Goal: Task Accomplishment & Management: Complete application form

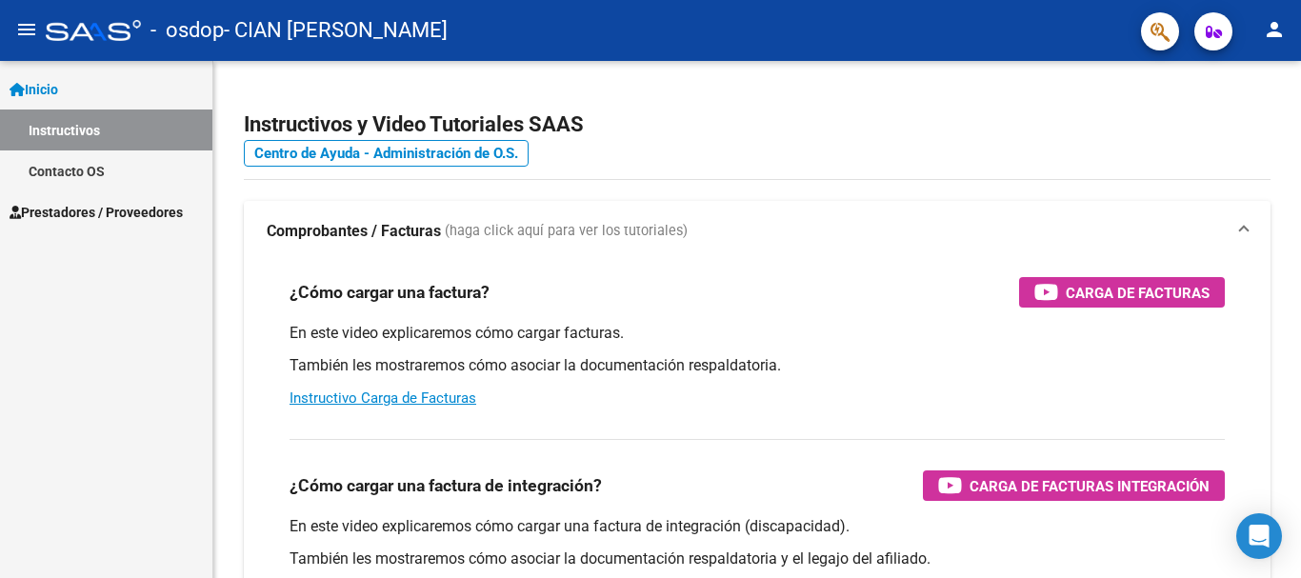
click at [150, 211] on span "Prestadores / Proveedores" at bounding box center [96, 212] width 173 height 21
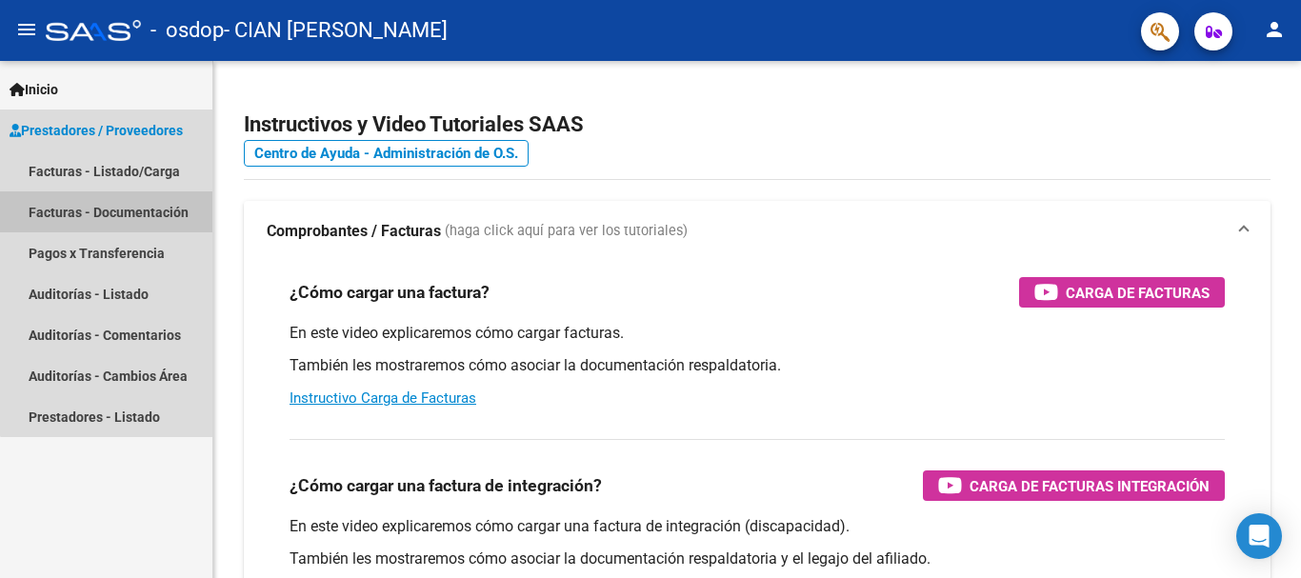
click at [107, 205] on link "Facturas - Documentación" at bounding box center [106, 211] width 212 height 41
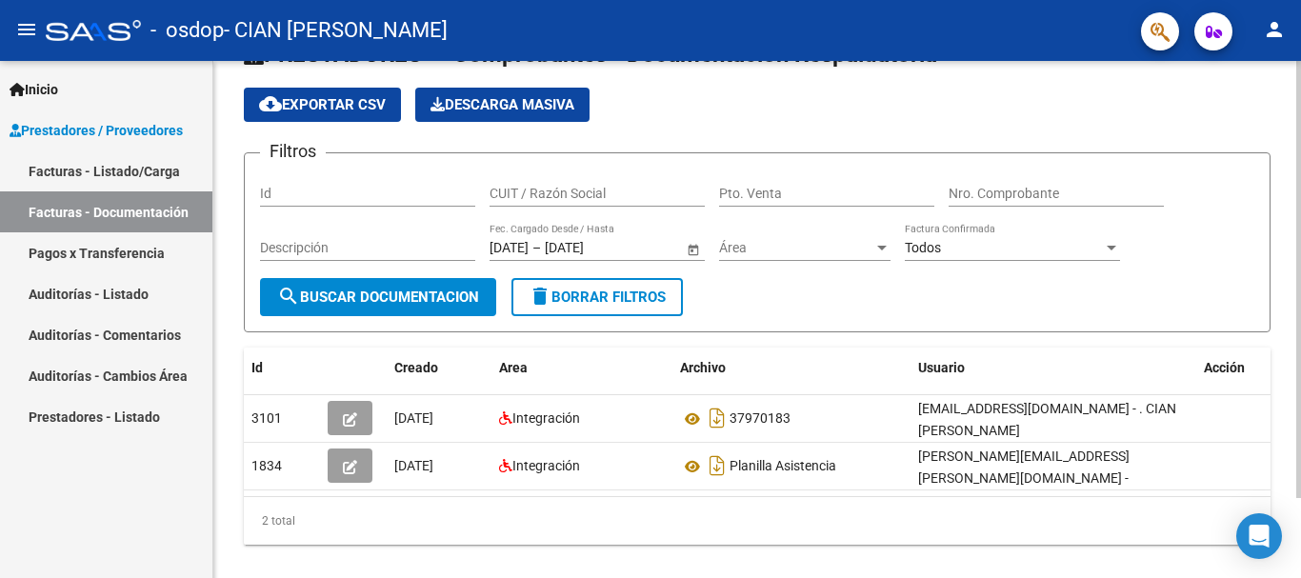
scroll to position [95, 0]
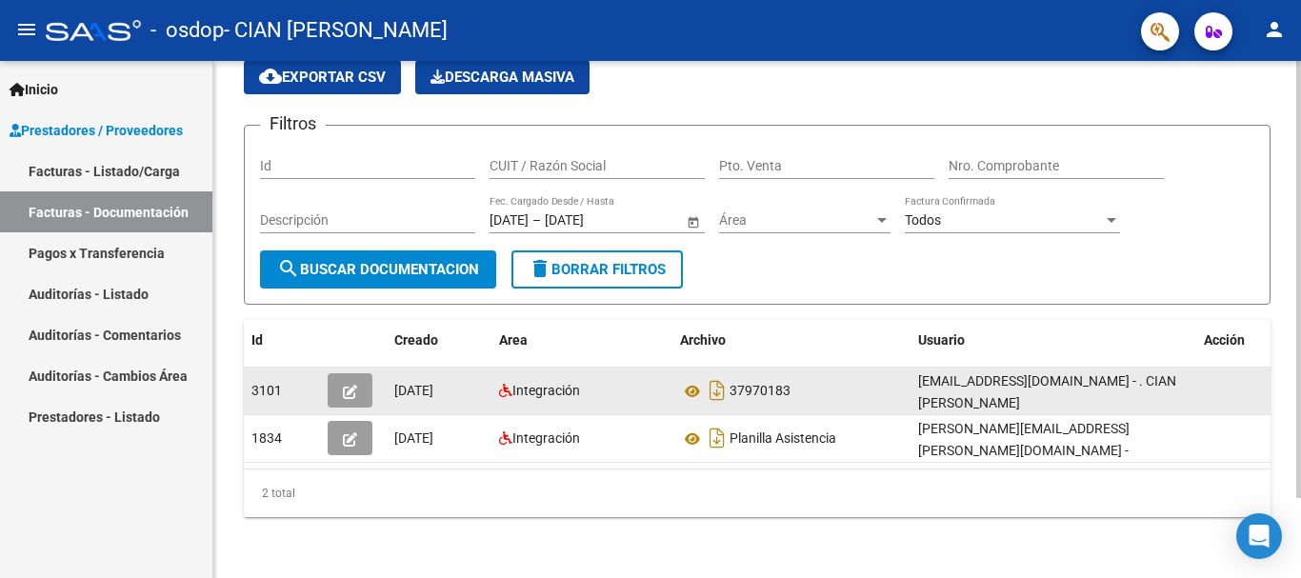
click at [349, 385] on icon "button" at bounding box center [350, 392] width 14 height 14
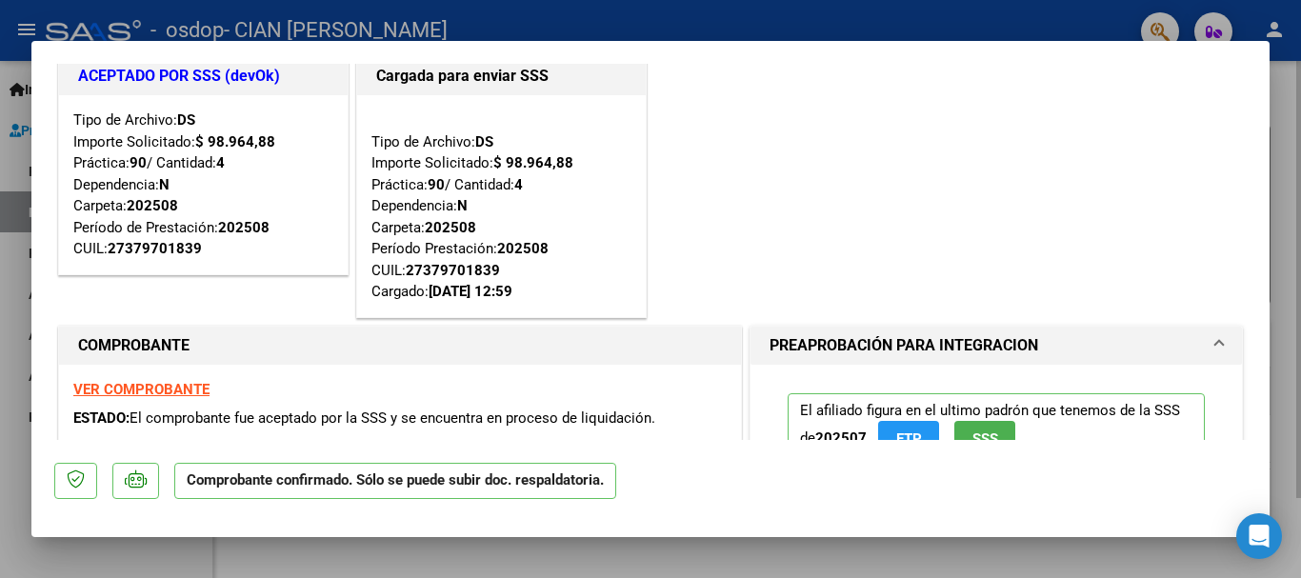
scroll to position [0, 0]
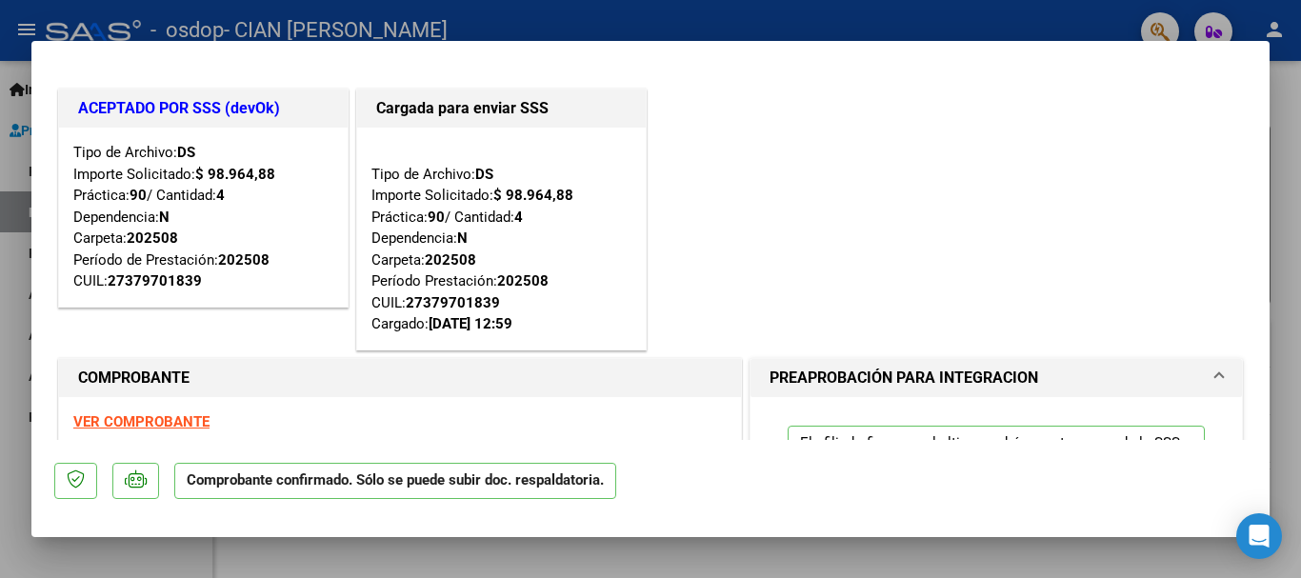
click at [919, 143] on div "ACEPTADO POR SSS (devOk) Tipo de Archivo: DS Importe Solicitado: $ 98.964,88 Pr…" at bounding box center [650, 220] width 1193 height 270
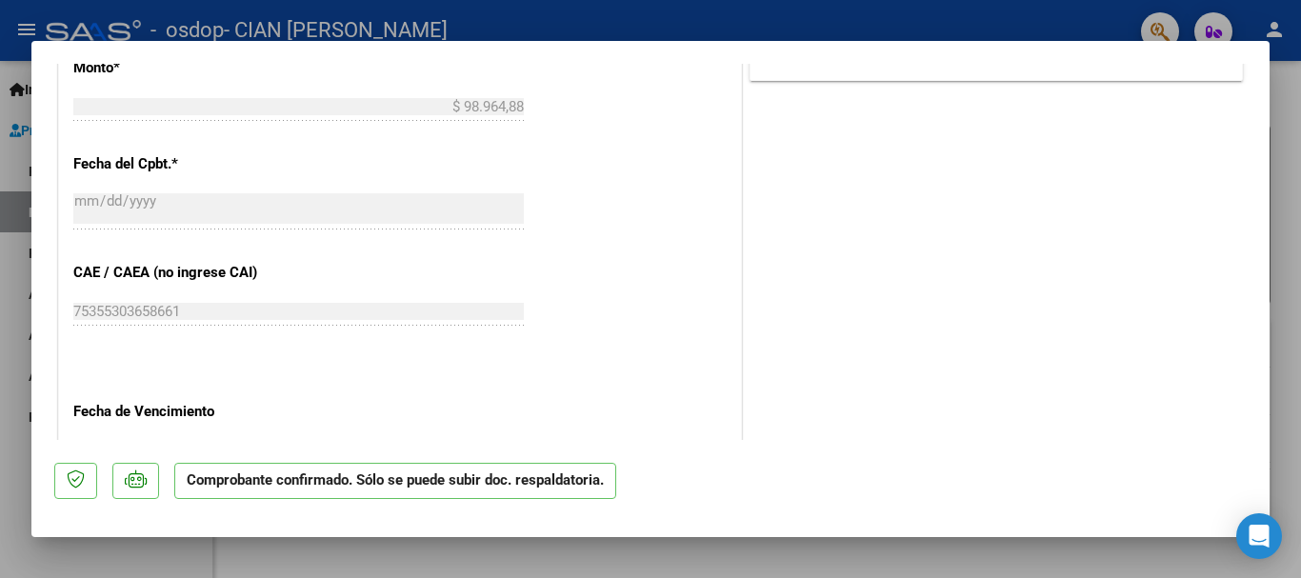
scroll to position [1410, 0]
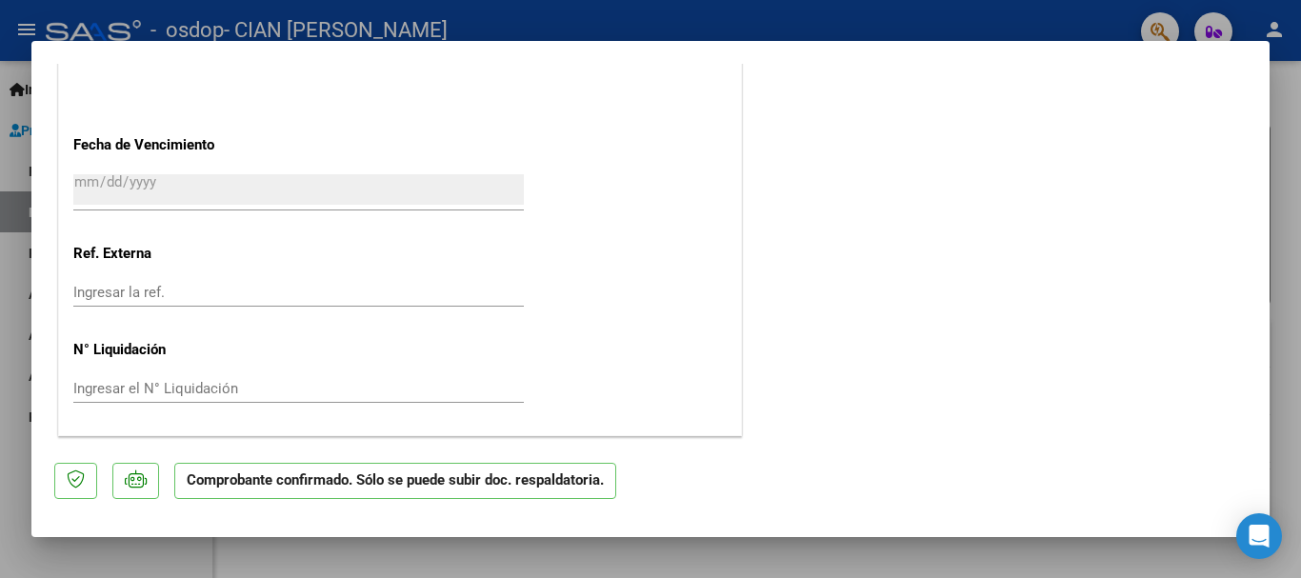
click at [705, 5] on div at bounding box center [650, 289] width 1301 height 578
type input "$ 0,00"
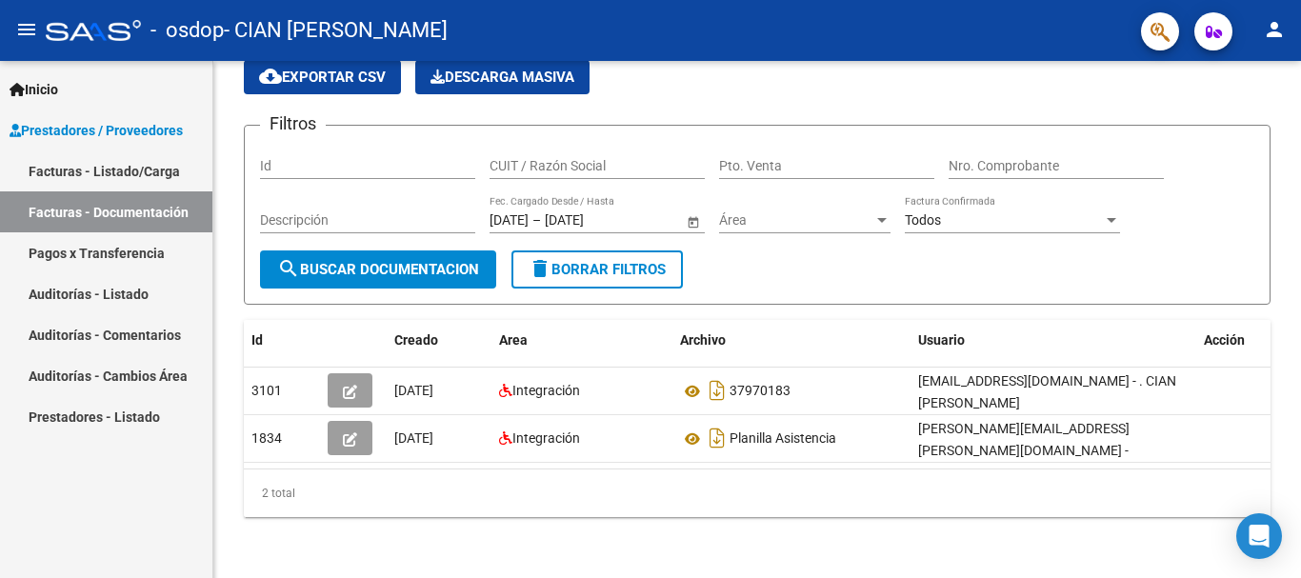
click at [709, 21] on div "- osdop - CIAN [PERSON_NAME]" at bounding box center [586, 31] width 1080 height 42
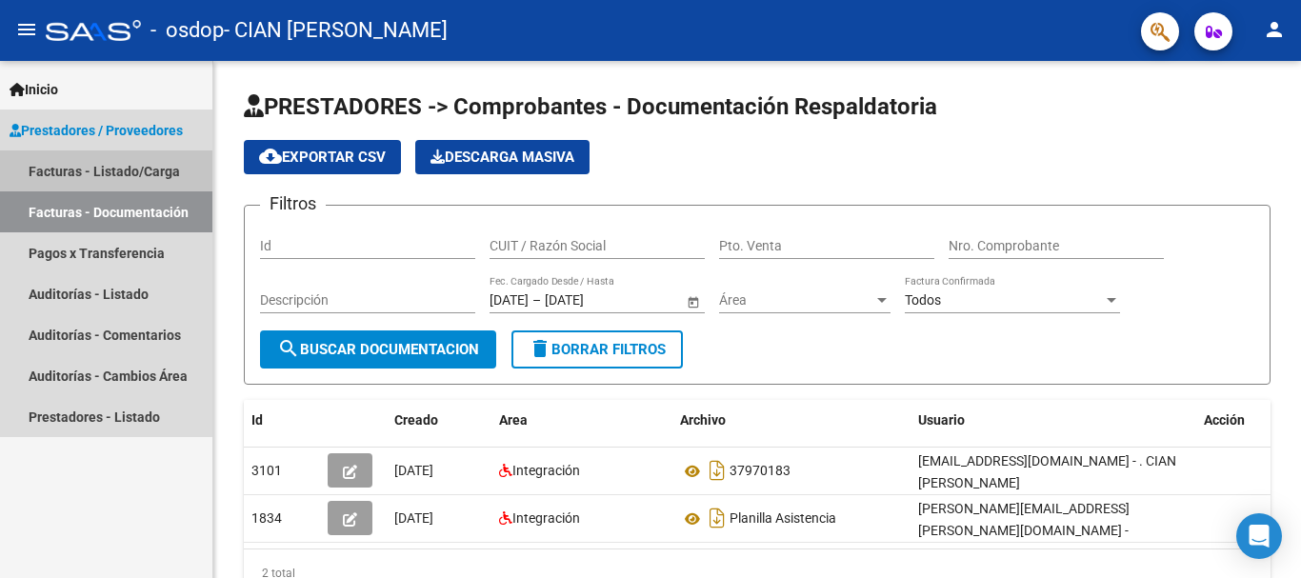
click at [88, 171] on link "Facturas - Listado/Carga" at bounding box center [106, 171] width 212 height 41
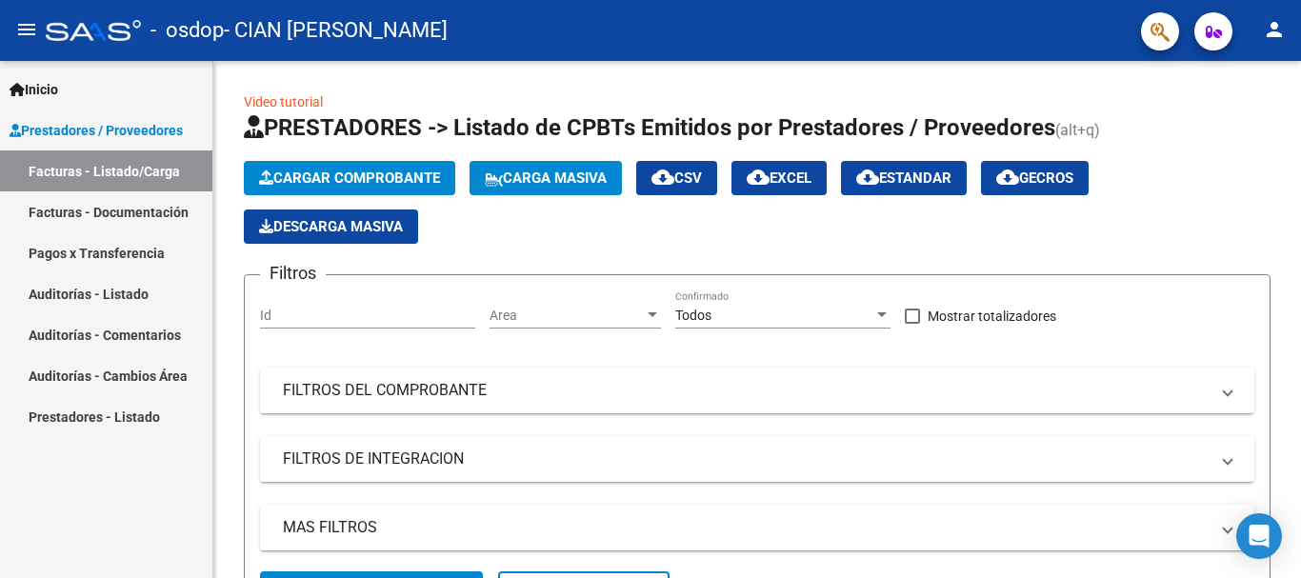
click at [44, 86] on span "Inicio" at bounding box center [34, 89] width 49 height 21
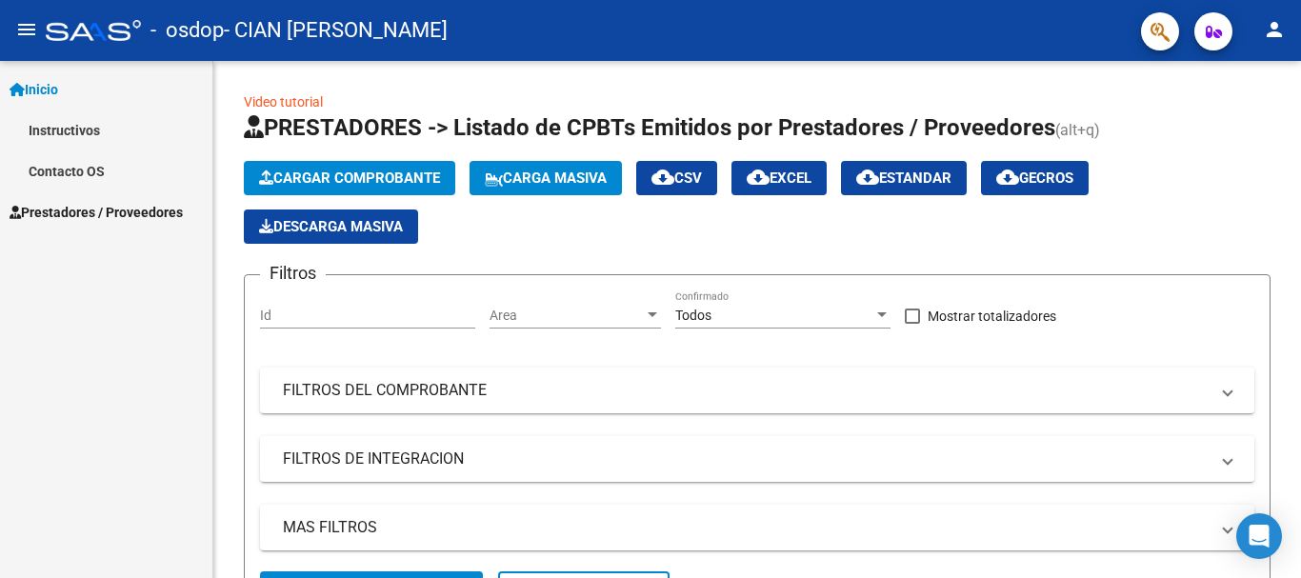
click at [87, 133] on link "Instructivos" at bounding box center [106, 130] width 212 height 41
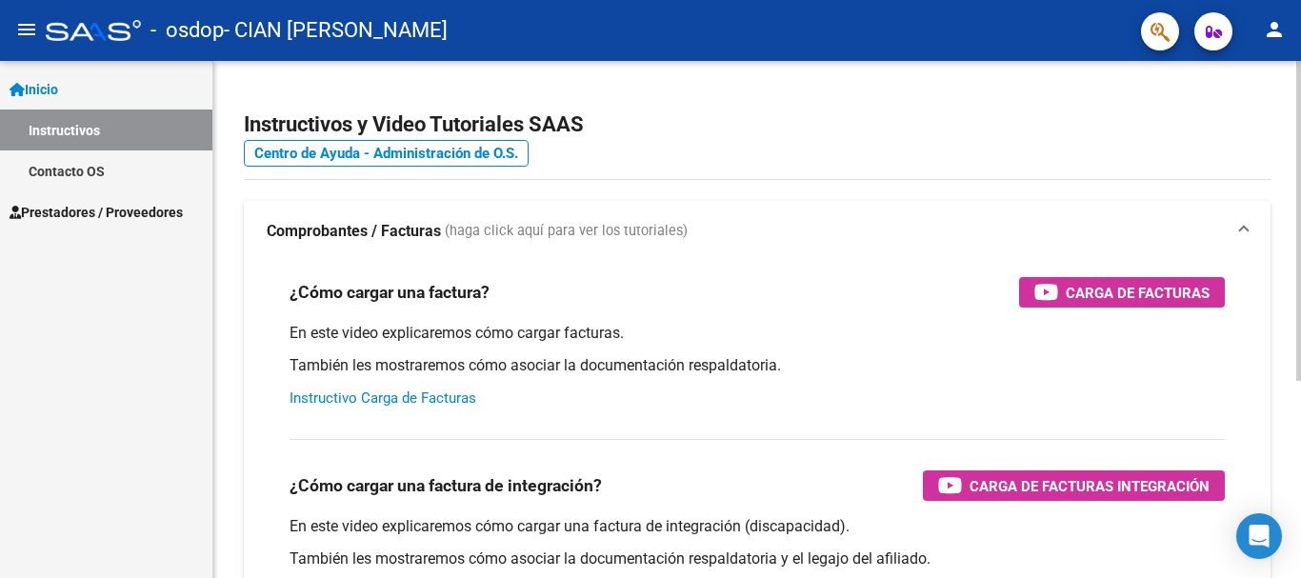
click at [403, 401] on link "Instructivo Carga de Facturas" at bounding box center [383, 398] width 187 height 17
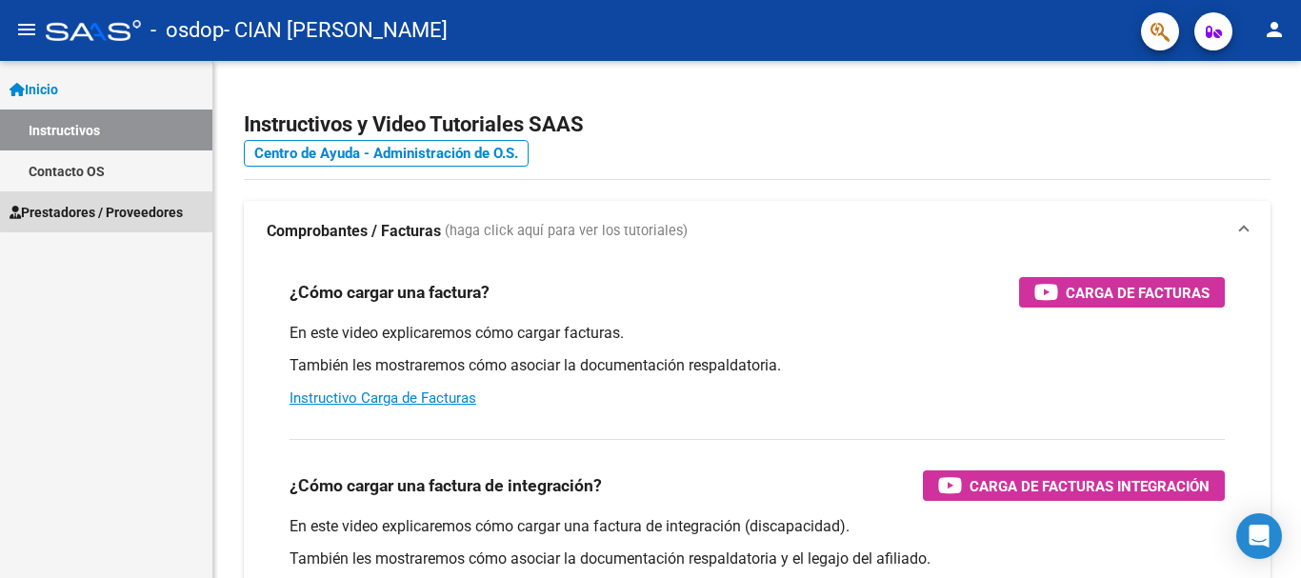
click at [120, 205] on span "Prestadores / Proveedores" at bounding box center [96, 212] width 173 height 21
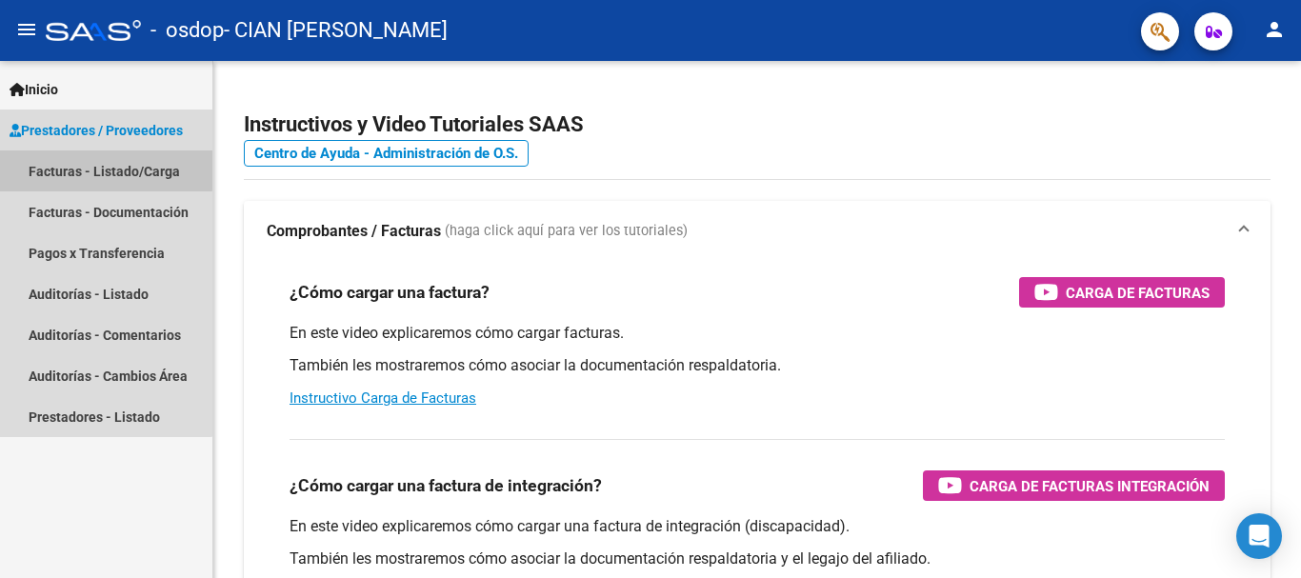
click at [71, 168] on link "Facturas - Listado/Carga" at bounding box center [106, 171] width 212 height 41
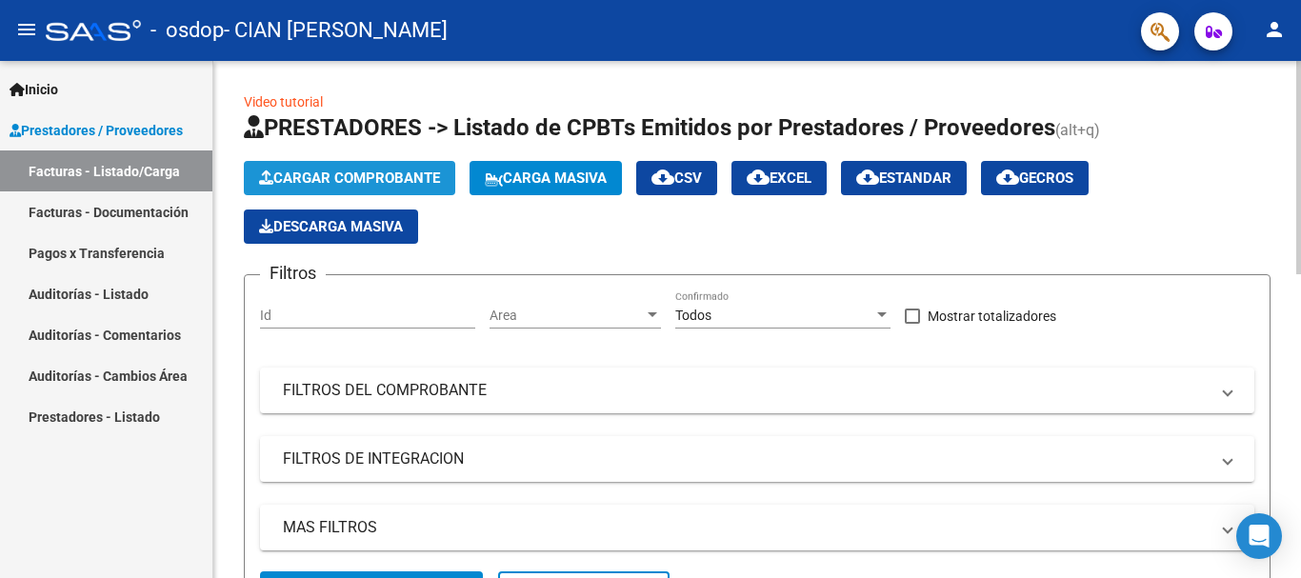
click at [304, 176] on span "Cargar Comprobante" at bounding box center [349, 178] width 181 height 17
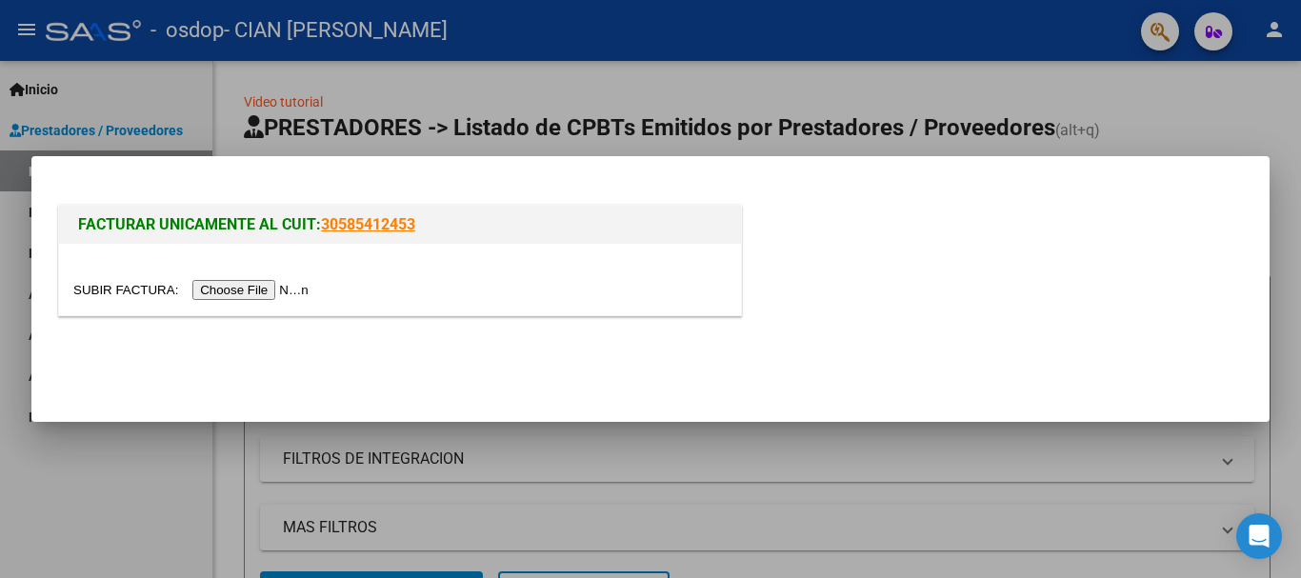
click at [228, 293] on input "file" at bounding box center [193, 290] width 241 height 20
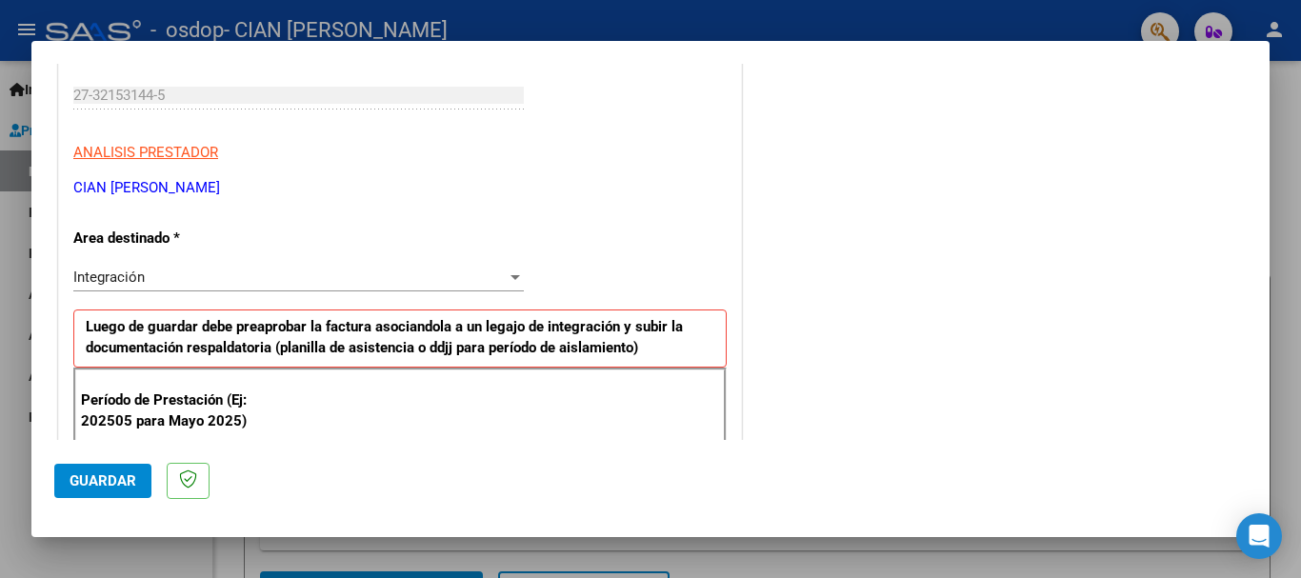
scroll to position [381, 0]
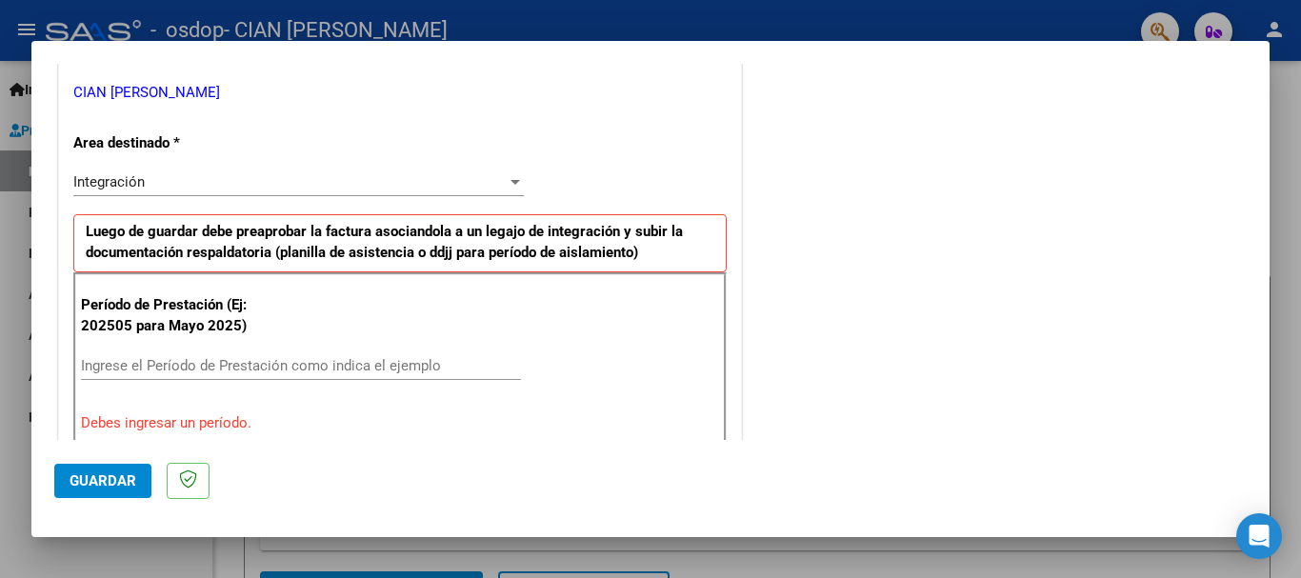
click at [298, 366] on input "Ingrese el Período de Prestación como indica el ejemplo" at bounding box center [301, 365] width 440 height 17
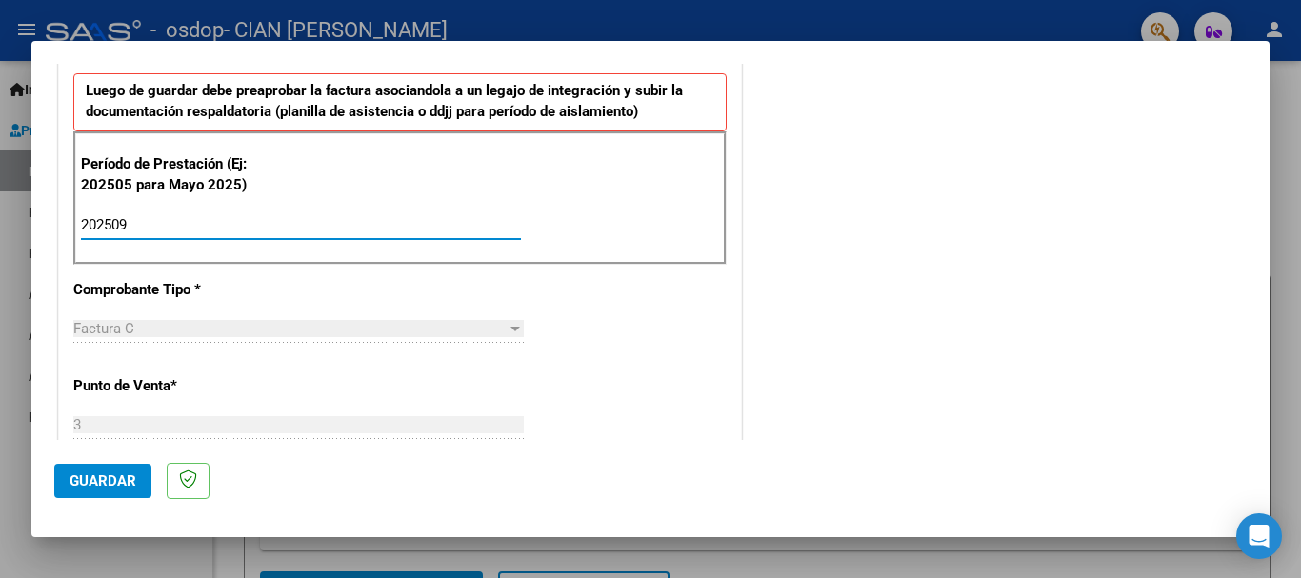
scroll to position [476, 0]
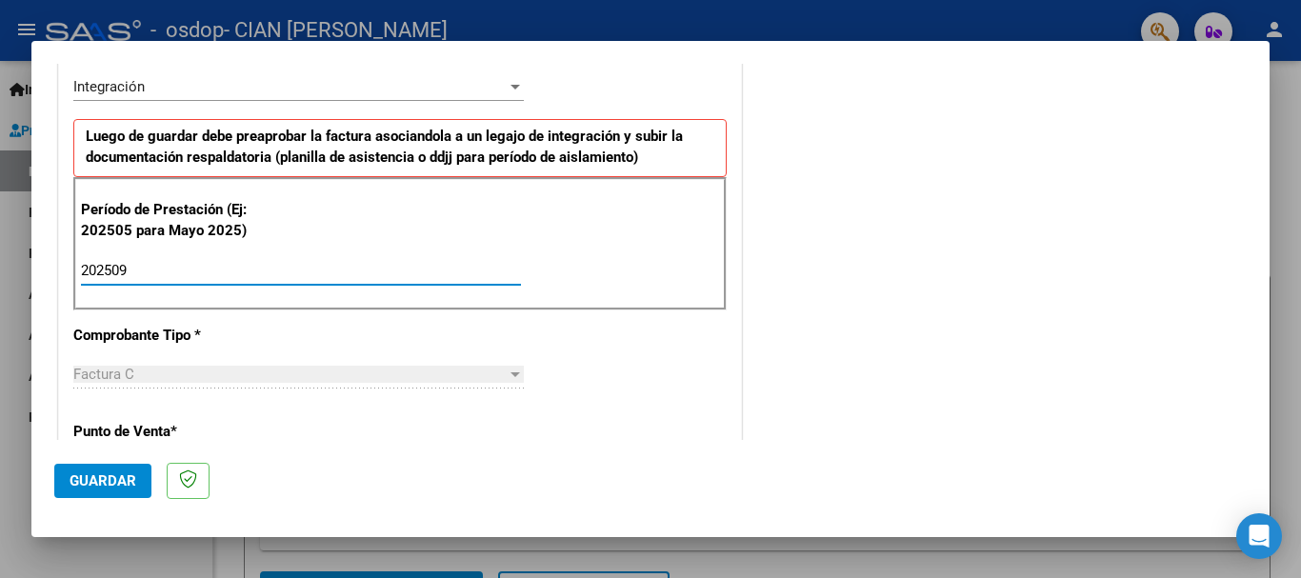
type input "202509"
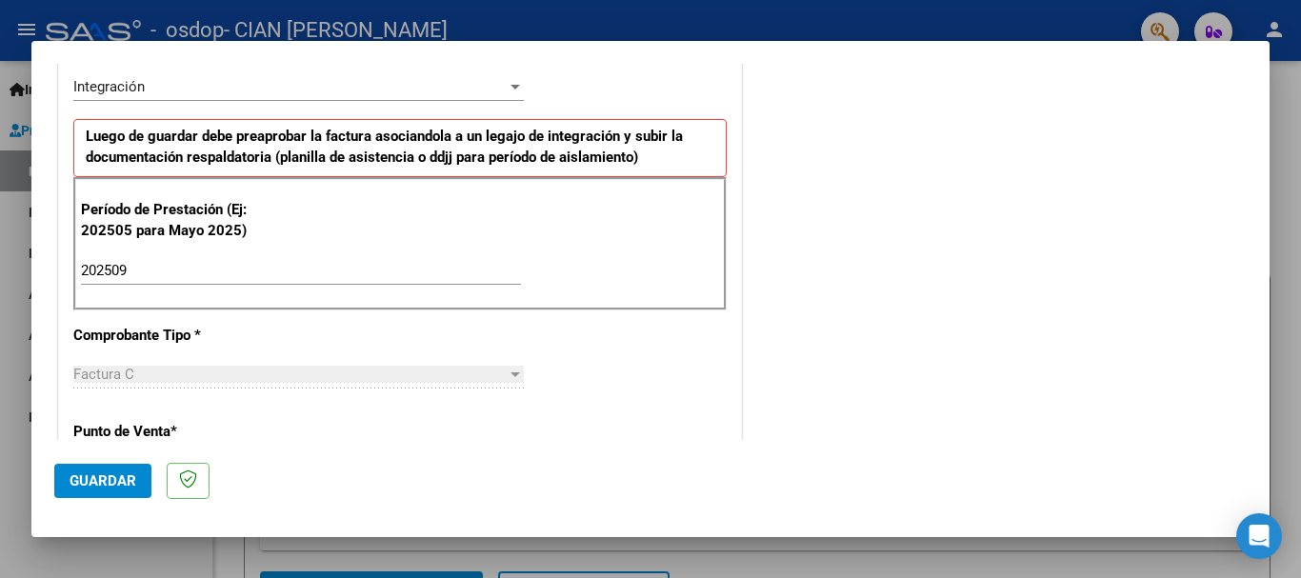
click at [236, 360] on div "Factura C Seleccionar Tipo" at bounding box center [298, 374] width 451 height 29
click at [240, 374] on div "Factura C" at bounding box center [289, 374] width 433 height 17
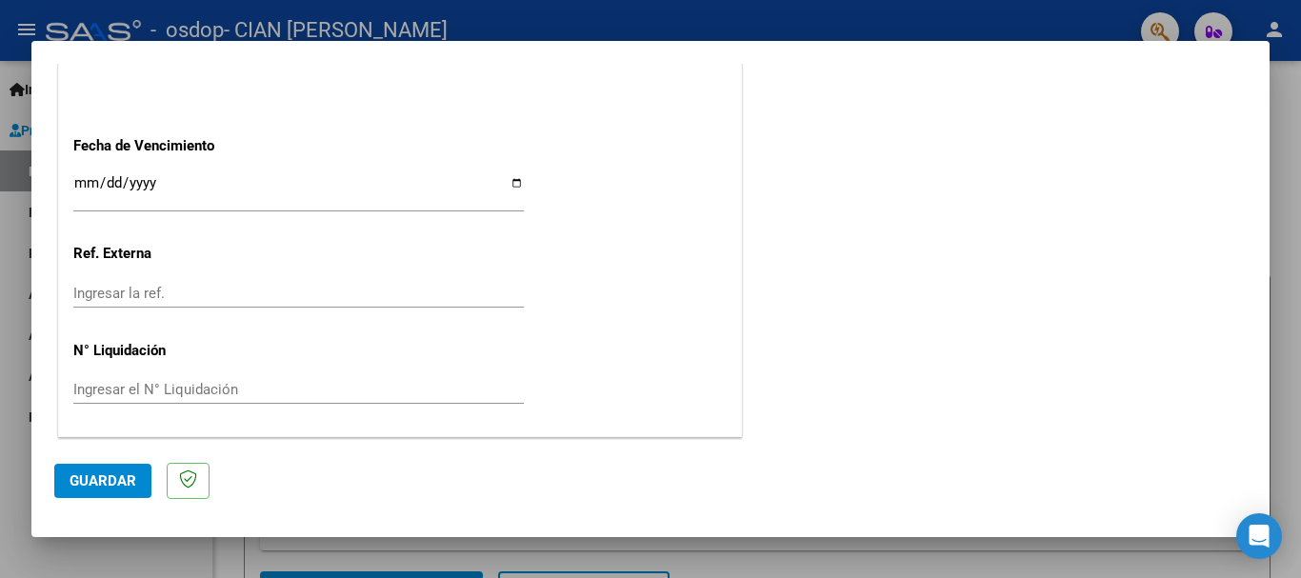
scroll to position [1300, 0]
click at [100, 479] on span "Guardar" at bounding box center [103, 480] width 67 height 17
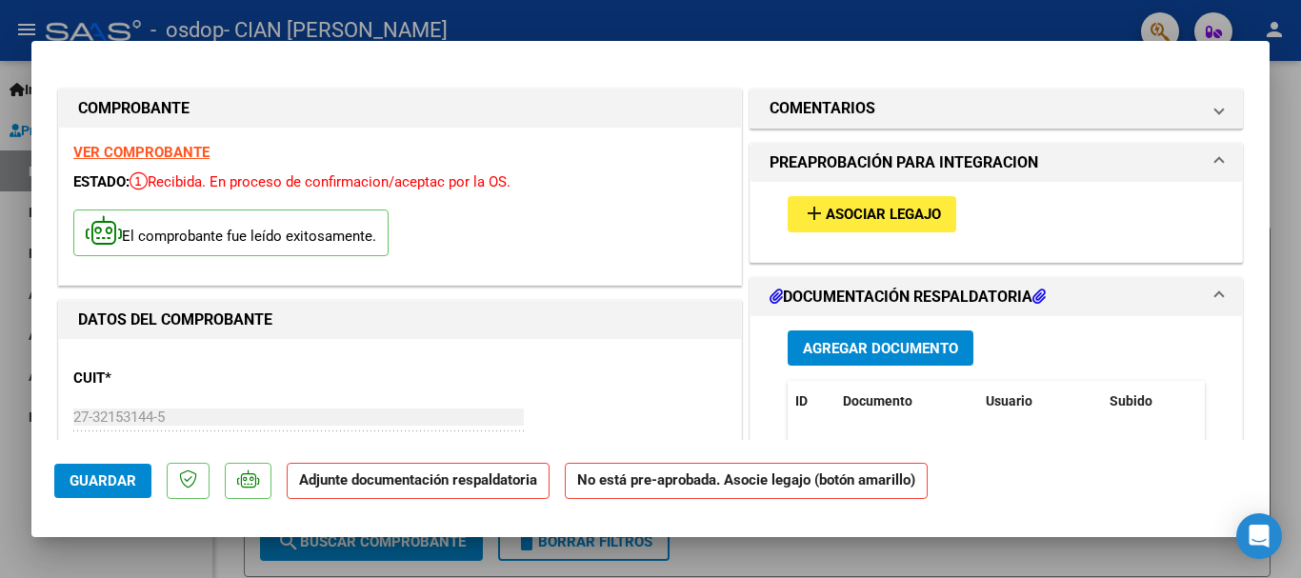
click at [860, 219] on span "Asociar Legajo" at bounding box center [883, 215] width 115 height 17
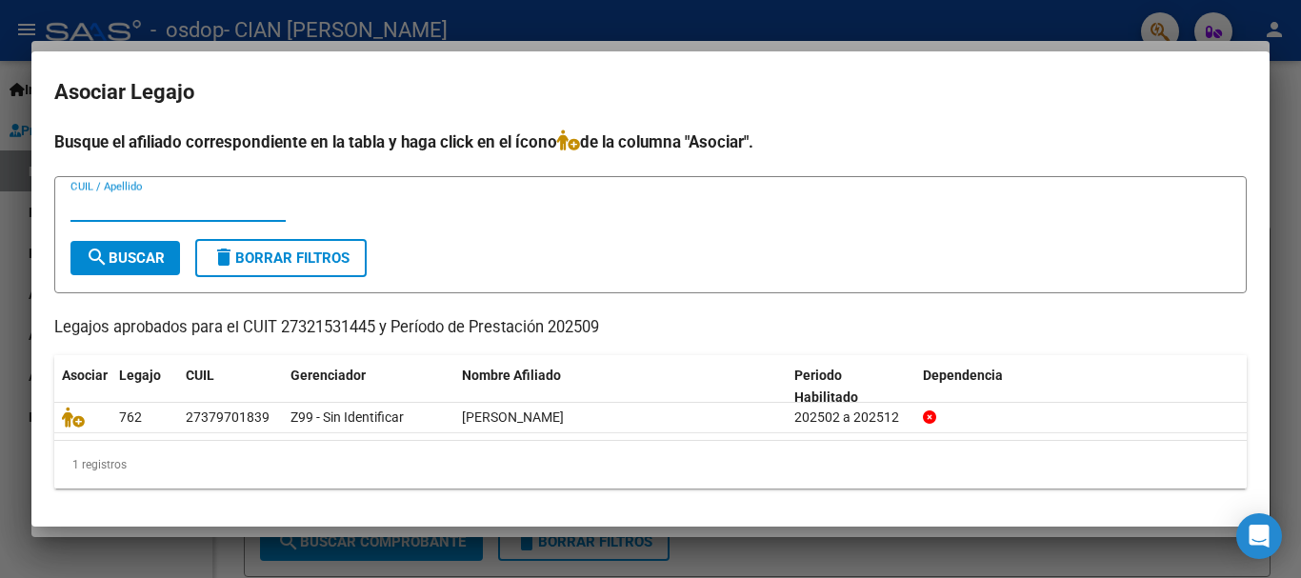
click at [144, 207] on input "CUIL / Apellido" at bounding box center [177, 206] width 215 height 17
click at [710, 18] on div at bounding box center [650, 289] width 1301 height 578
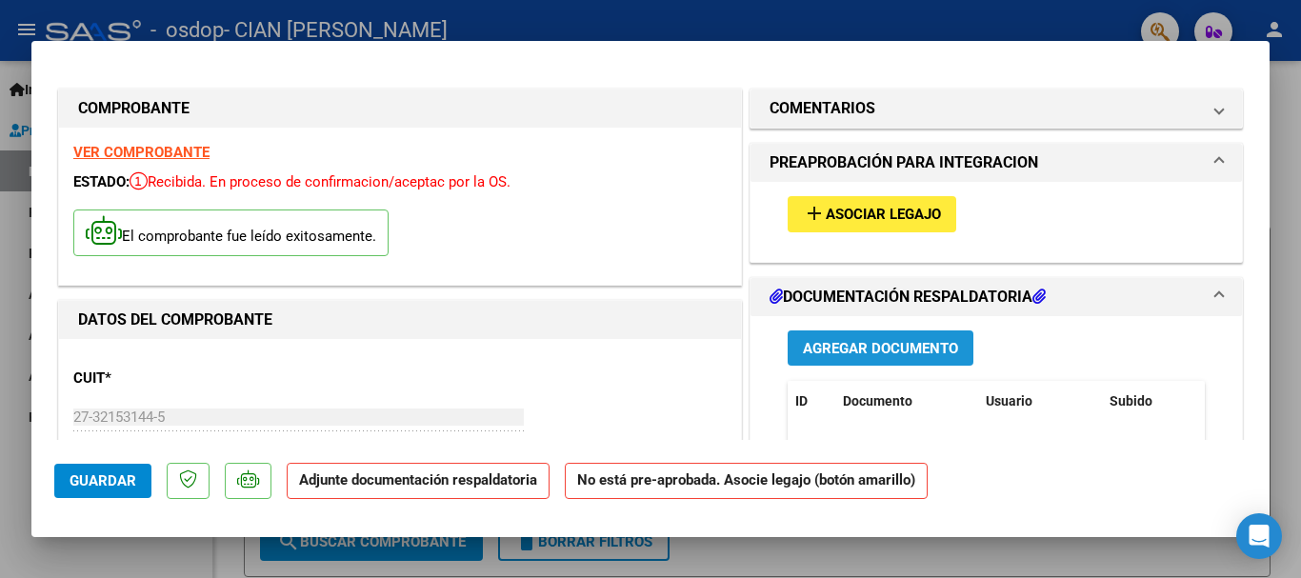
click at [855, 343] on span "Agregar Documento" at bounding box center [880, 348] width 155 height 17
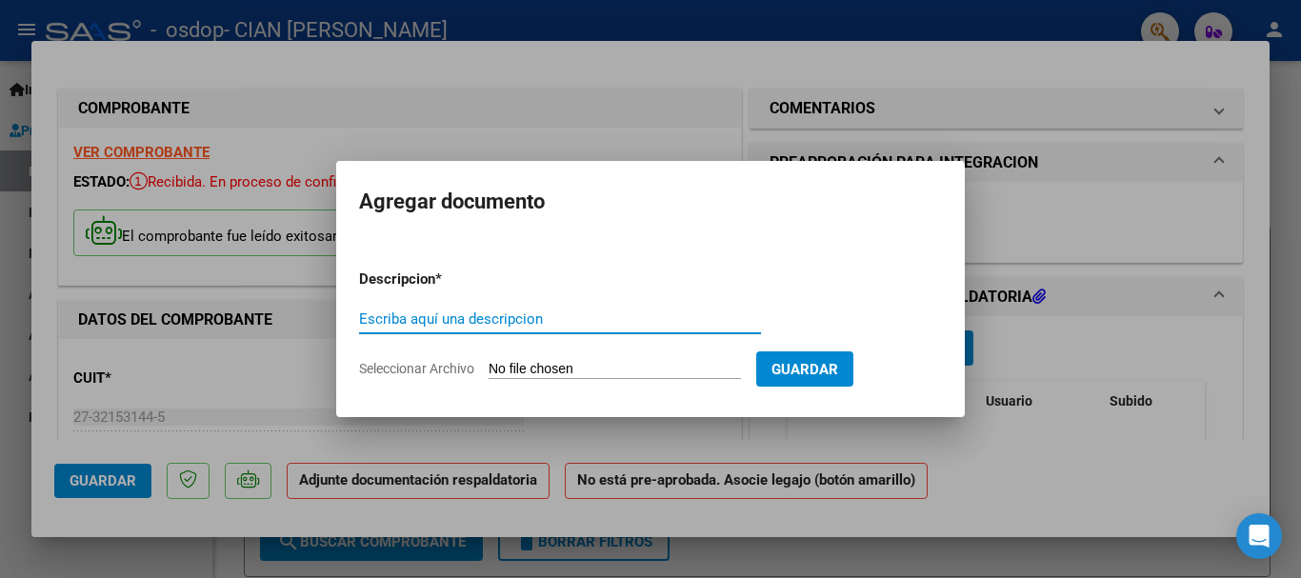
click at [592, 373] on input "Seleccionar Archivo" at bounding box center [615, 370] width 252 height 18
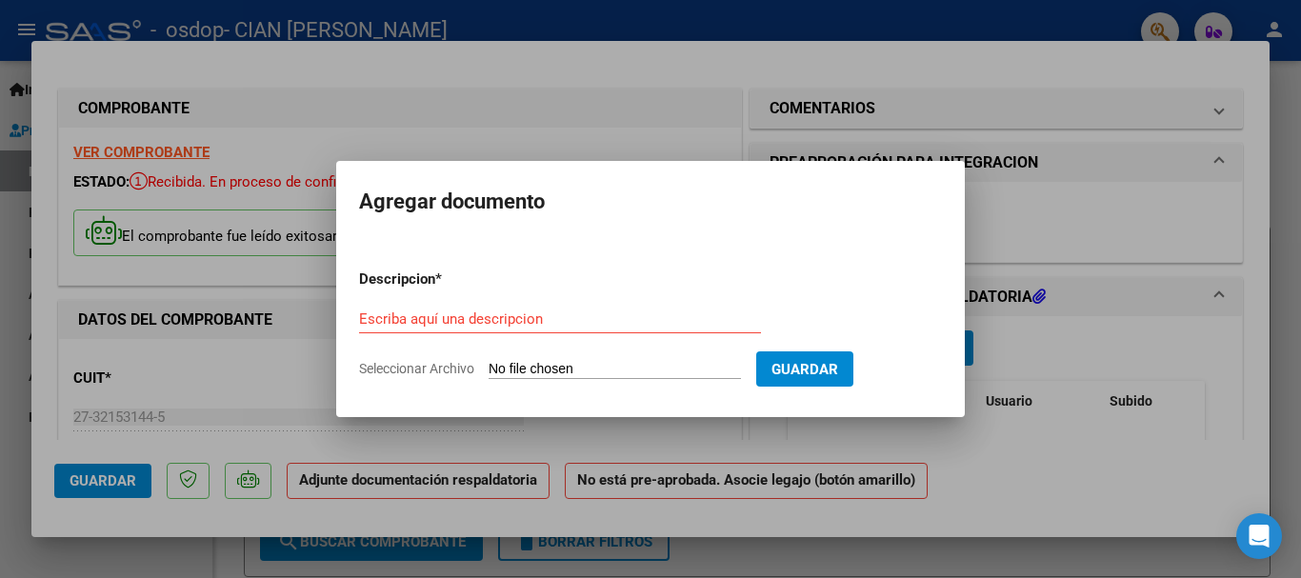
type input "C:\fakepath\Planilla [PERSON_NAME] SEPT.pdf"
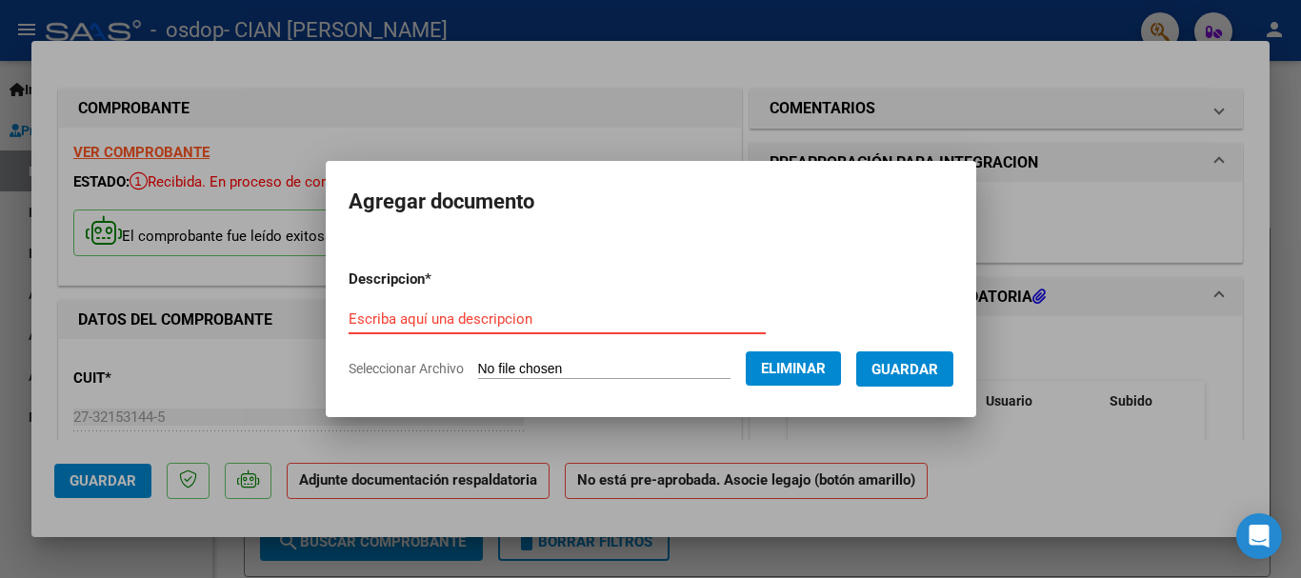
click at [431, 311] on input "Escriba aquí una descripcion" at bounding box center [557, 319] width 417 height 17
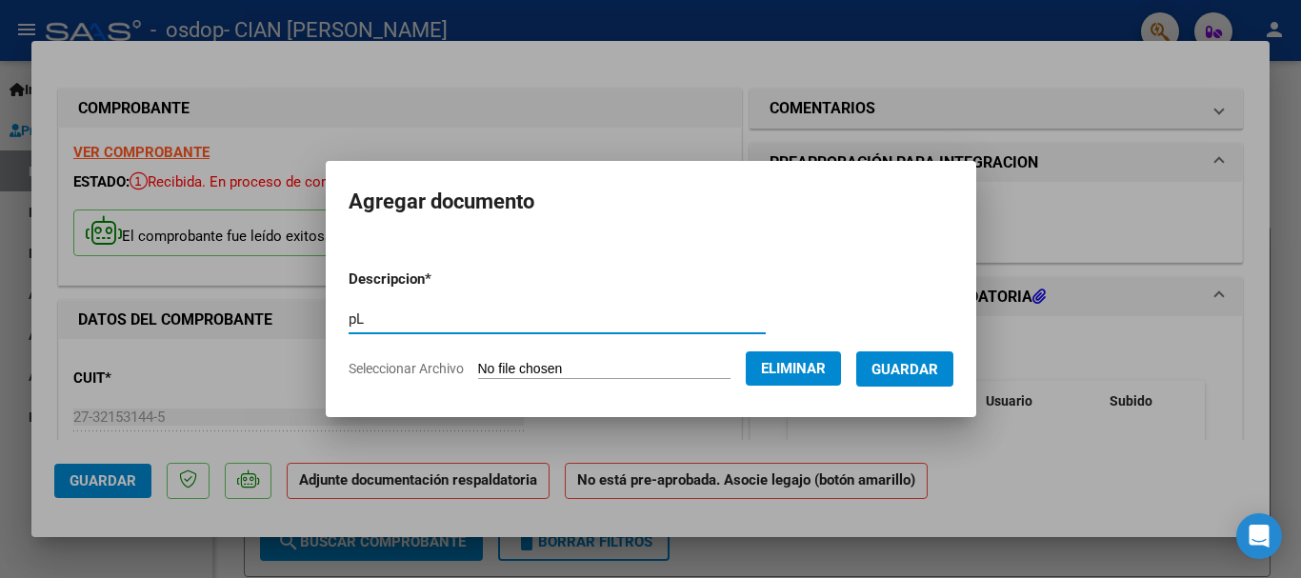
type input "p"
type input "Planilla de asistencia [DATE]"
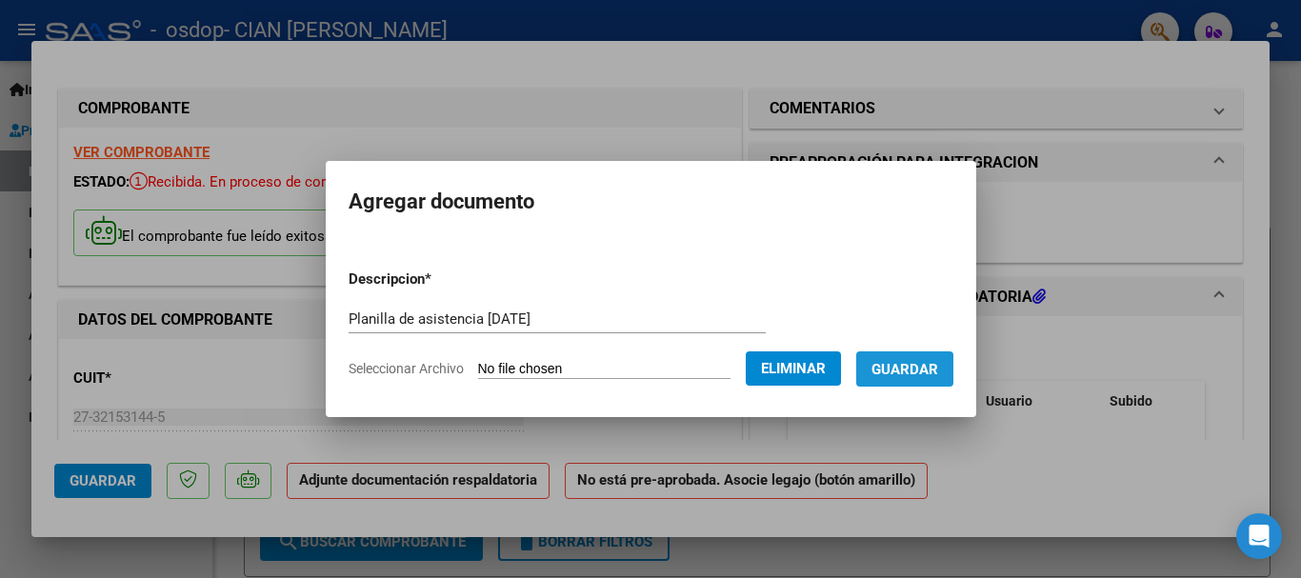
click at [951, 358] on button "Guardar" at bounding box center [904, 368] width 97 height 35
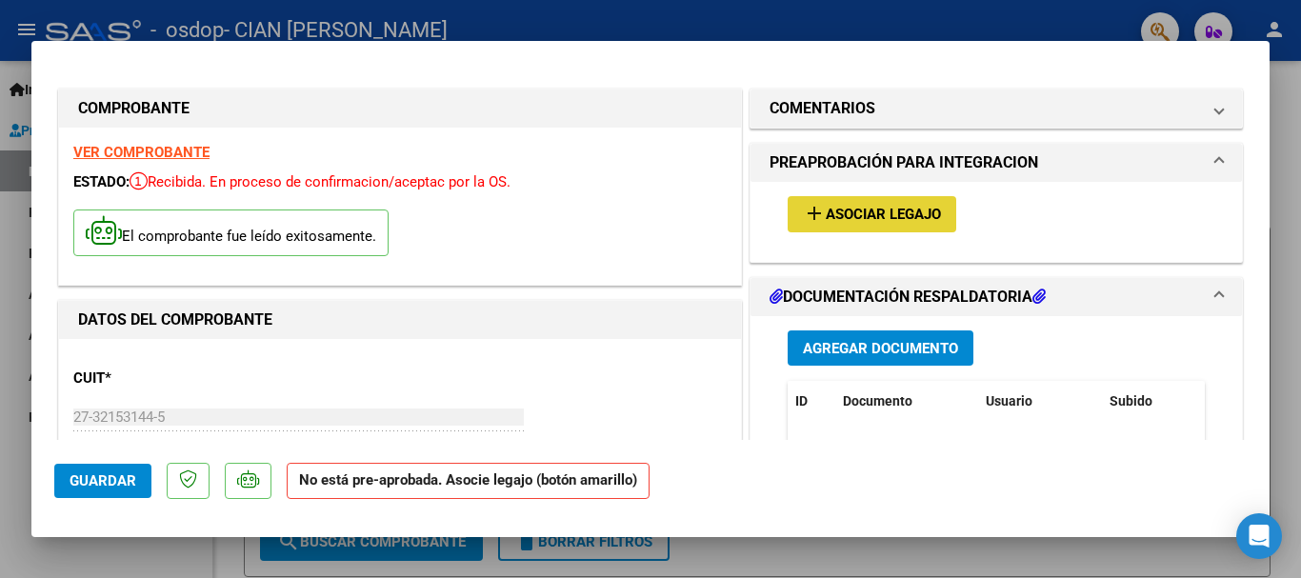
click at [873, 220] on span "Asociar Legajo" at bounding box center [883, 215] width 115 height 17
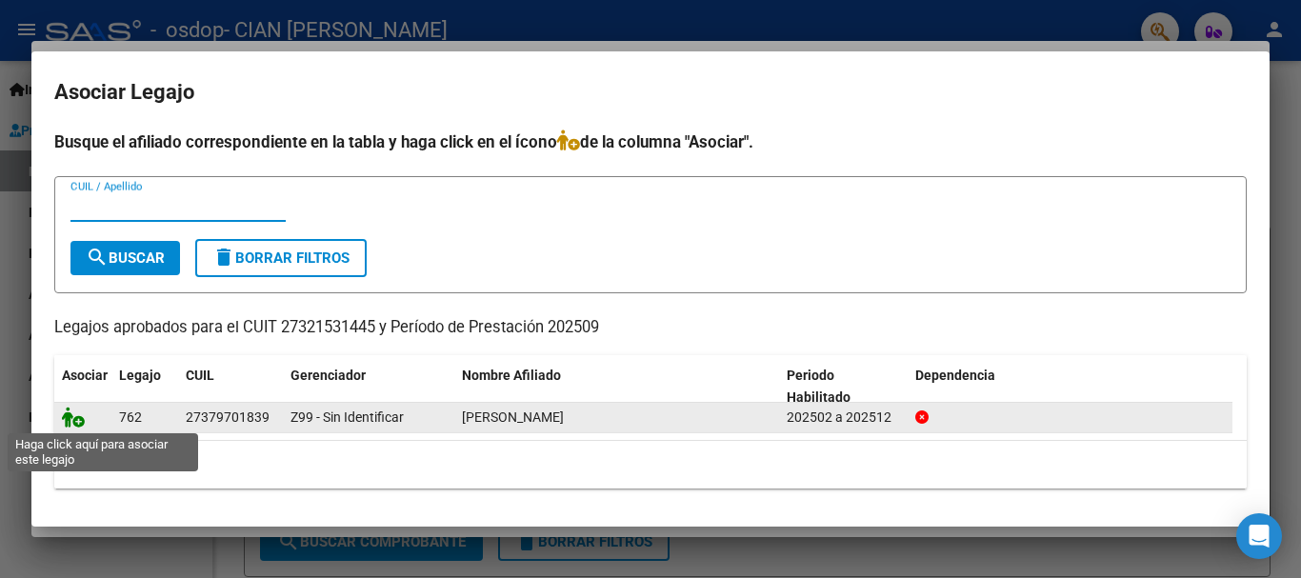
click at [75, 421] on icon at bounding box center [73, 417] width 23 height 21
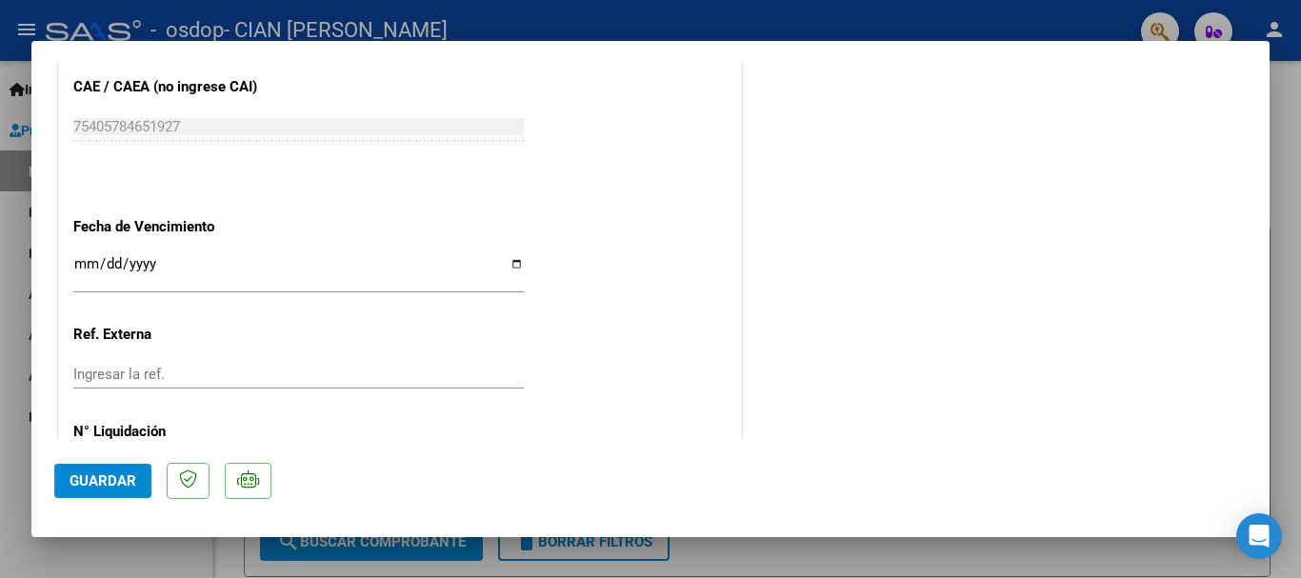
scroll to position [1329, 0]
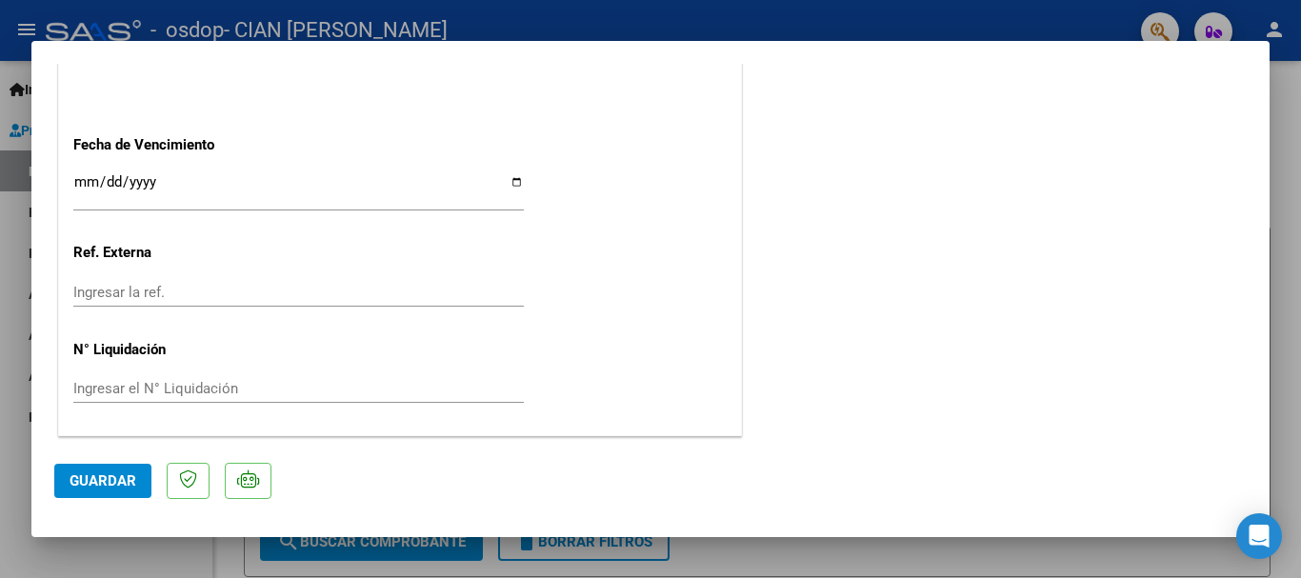
click at [118, 475] on span "Guardar" at bounding box center [103, 480] width 67 height 17
click at [929, 557] on div at bounding box center [650, 289] width 1301 height 578
type input "$ 0,00"
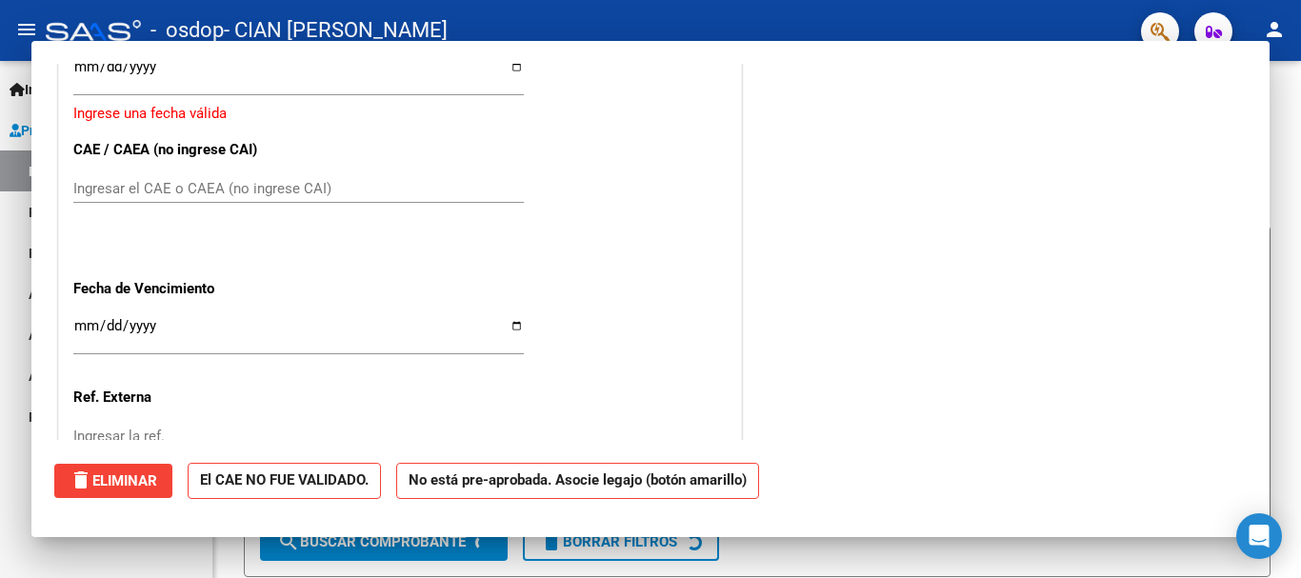
scroll to position [1474, 0]
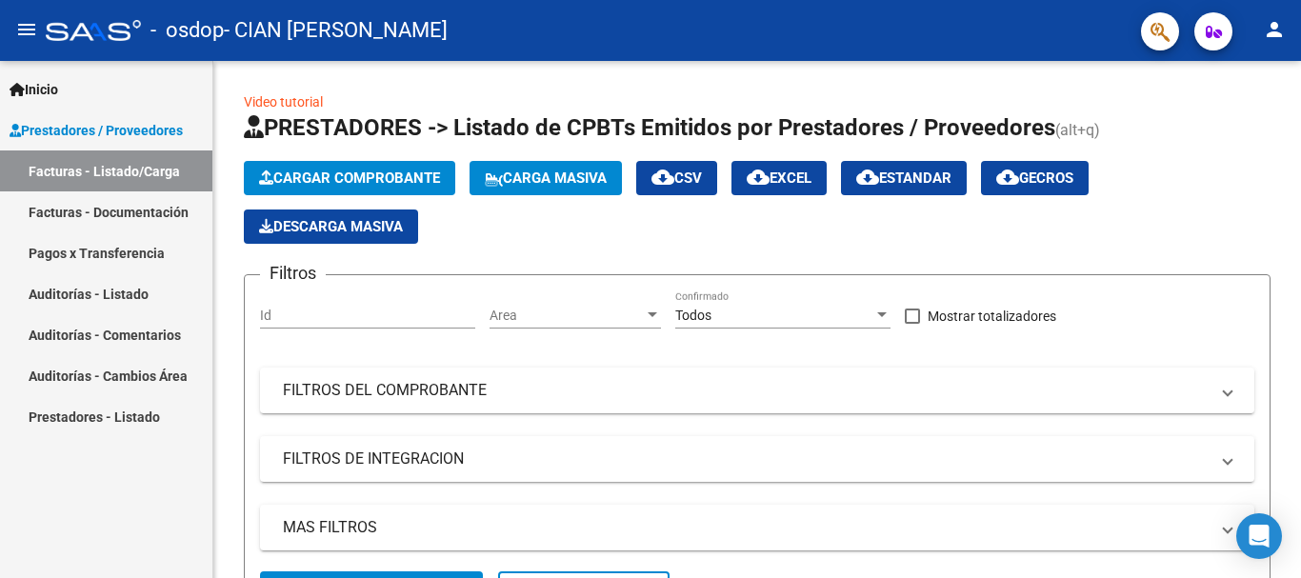
click at [151, 158] on link "Facturas - Listado/Carga" at bounding box center [106, 171] width 212 height 41
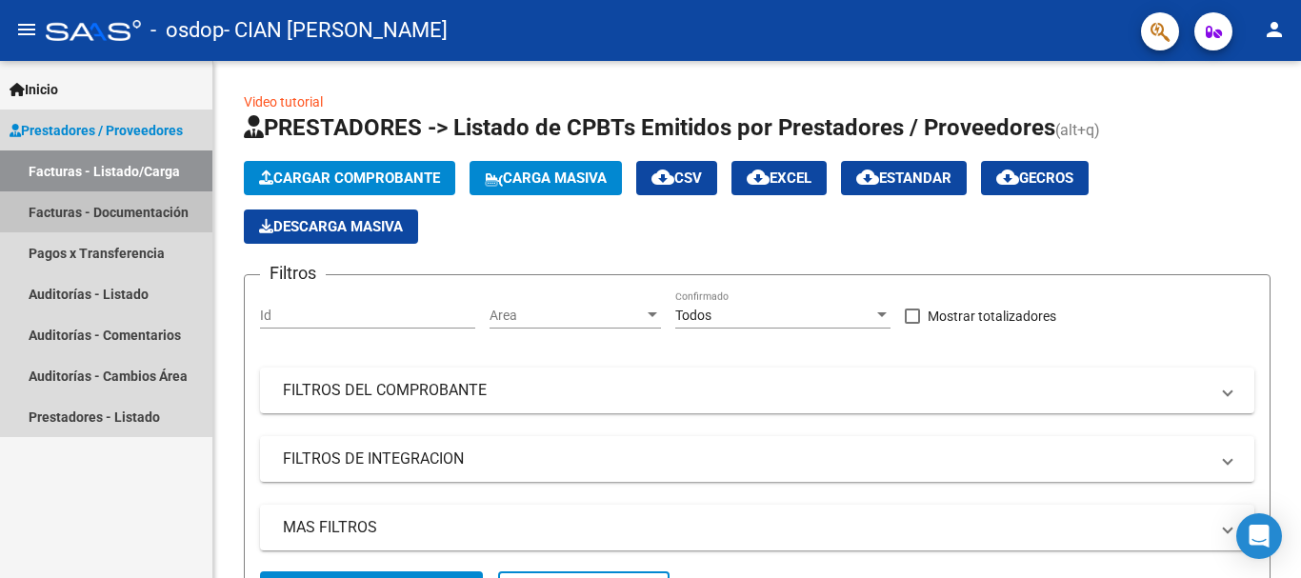
click at [134, 205] on link "Facturas - Documentación" at bounding box center [106, 211] width 212 height 41
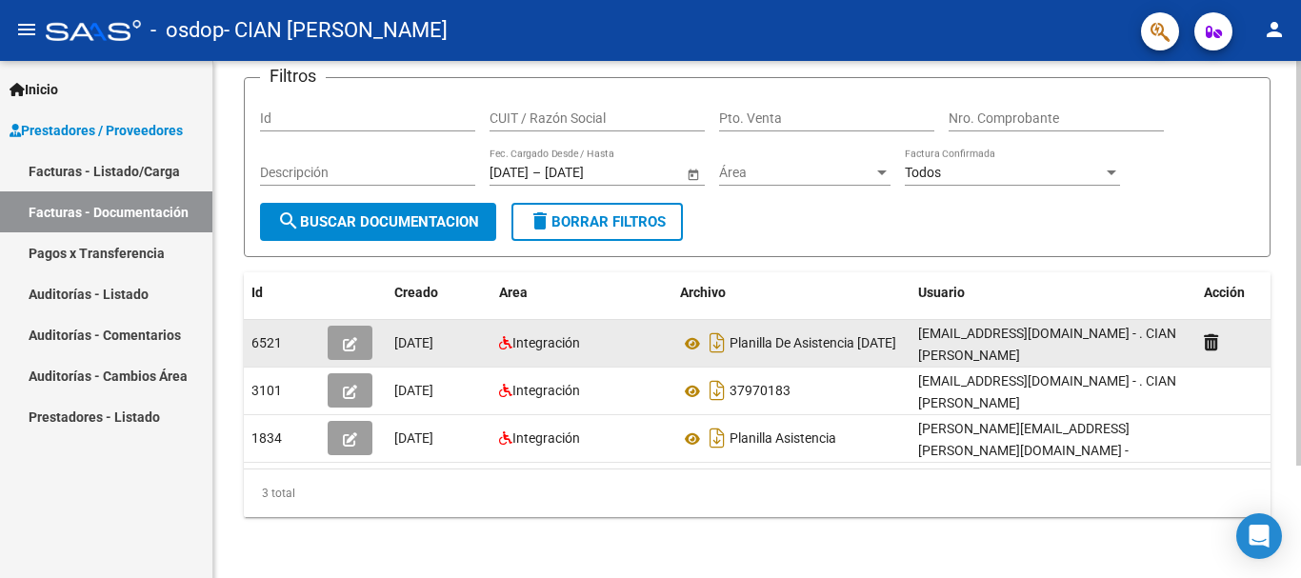
scroll to position [143, 0]
click at [721, 328] on icon "Descargar documento" at bounding box center [717, 343] width 25 height 30
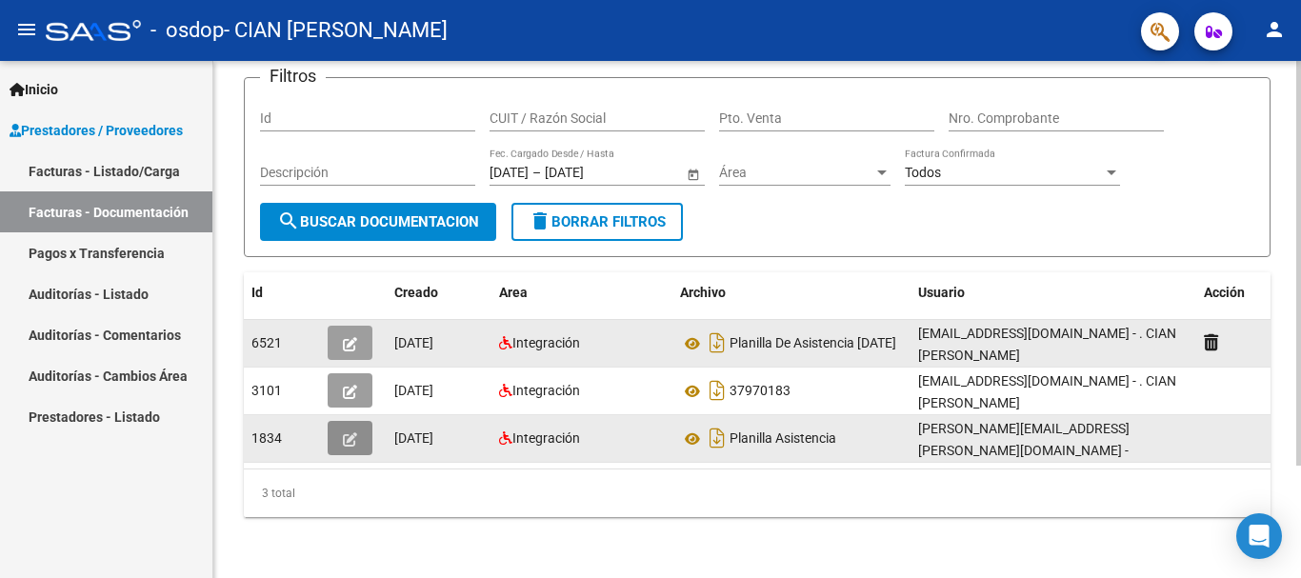
click at [342, 423] on button "button" at bounding box center [350, 438] width 45 height 34
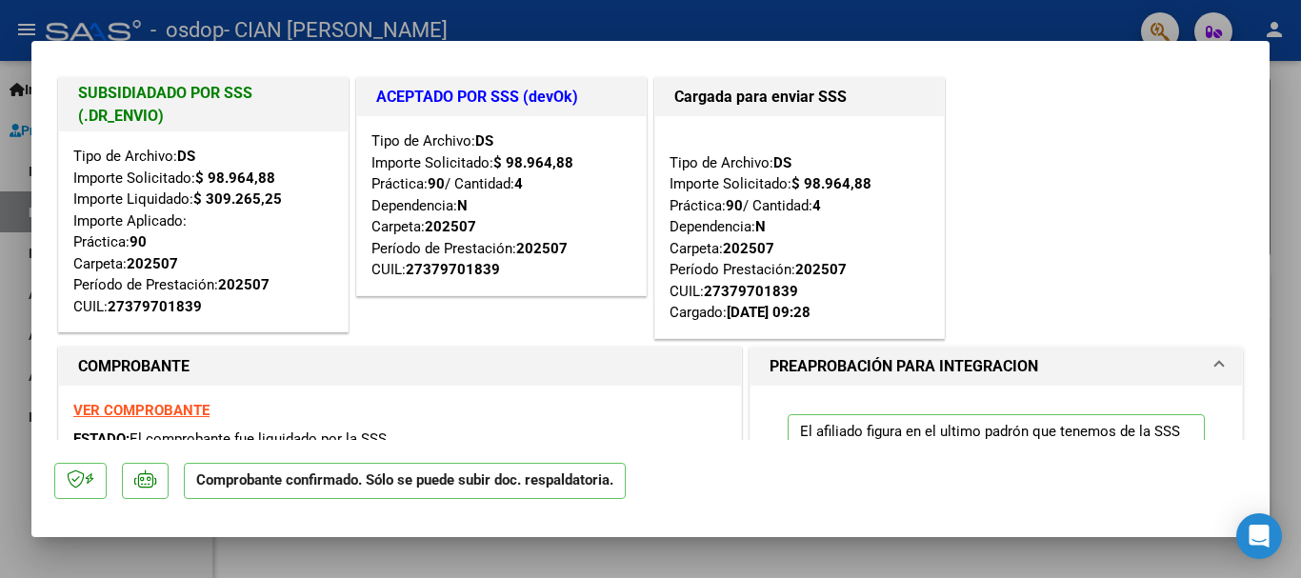
scroll to position [0, 0]
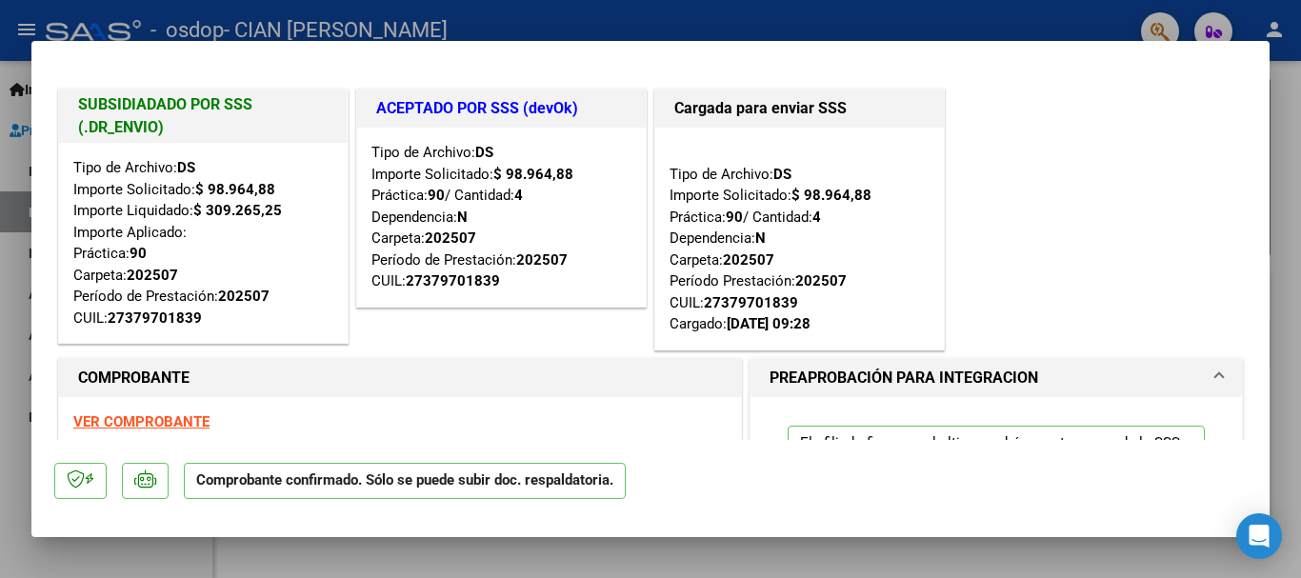
click at [1098, 205] on div "SUBSIDIADADO POR SSS (.DR_ENVIO) Tipo de Archivo: DS Importe Solicitado: $ 98.9…" at bounding box center [650, 220] width 1193 height 270
click at [1054, 10] on div at bounding box center [650, 289] width 1301 height 578
type input "$ 0,00"
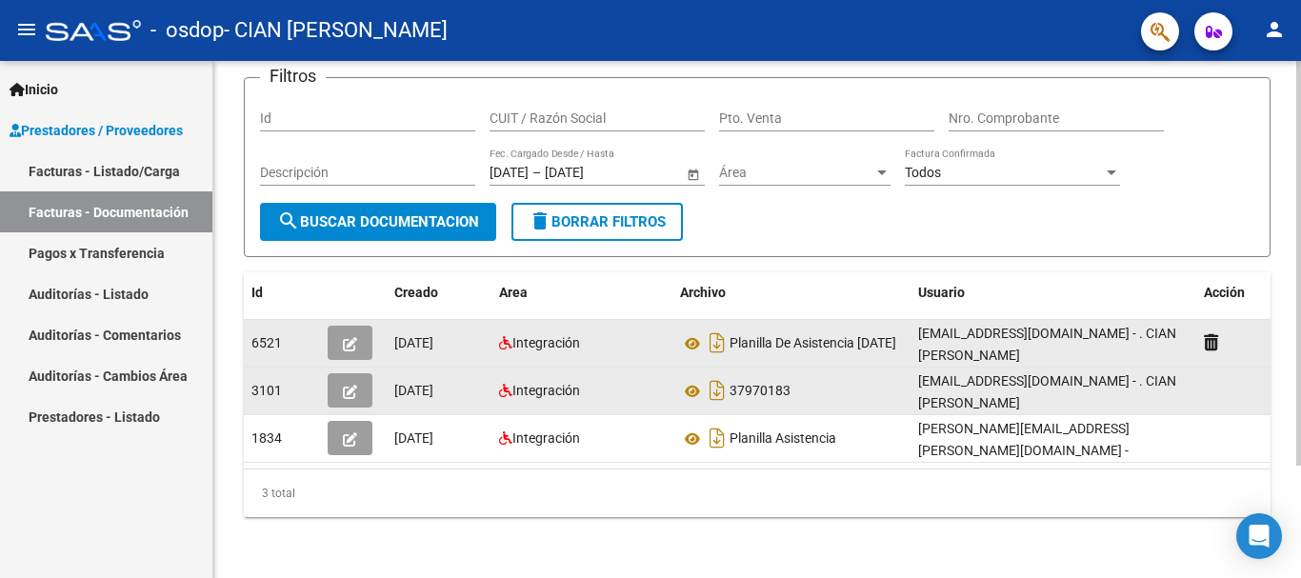
click at [358, 375] on button "button" at bounding box center [350, 390] width 45 height 34
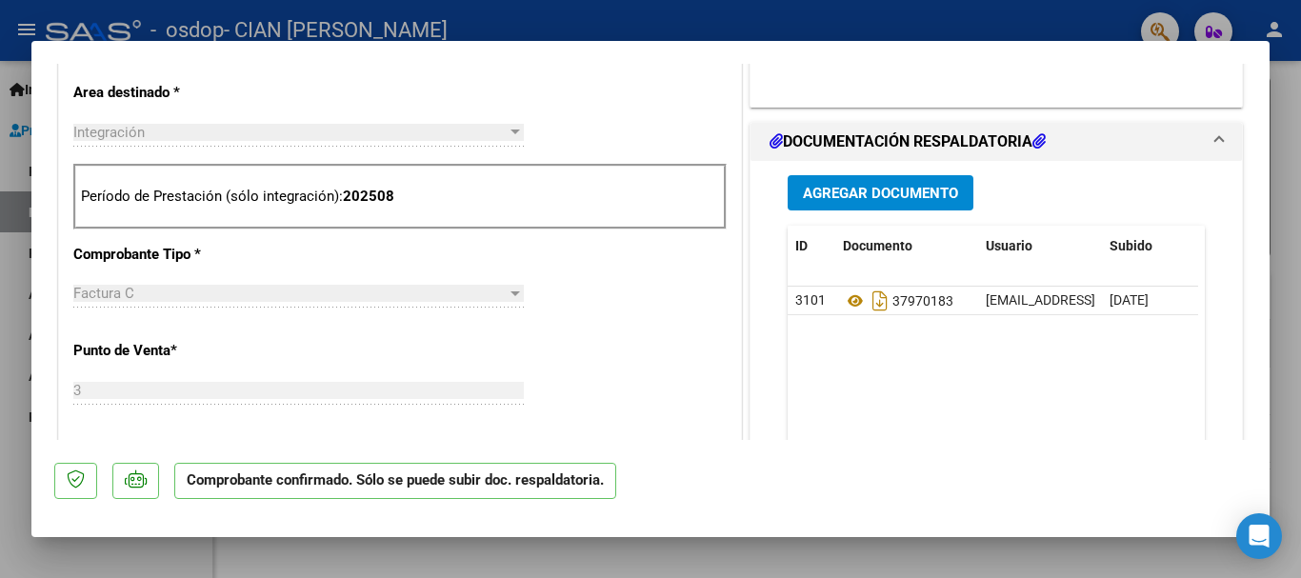
scroll to position [762, 0]
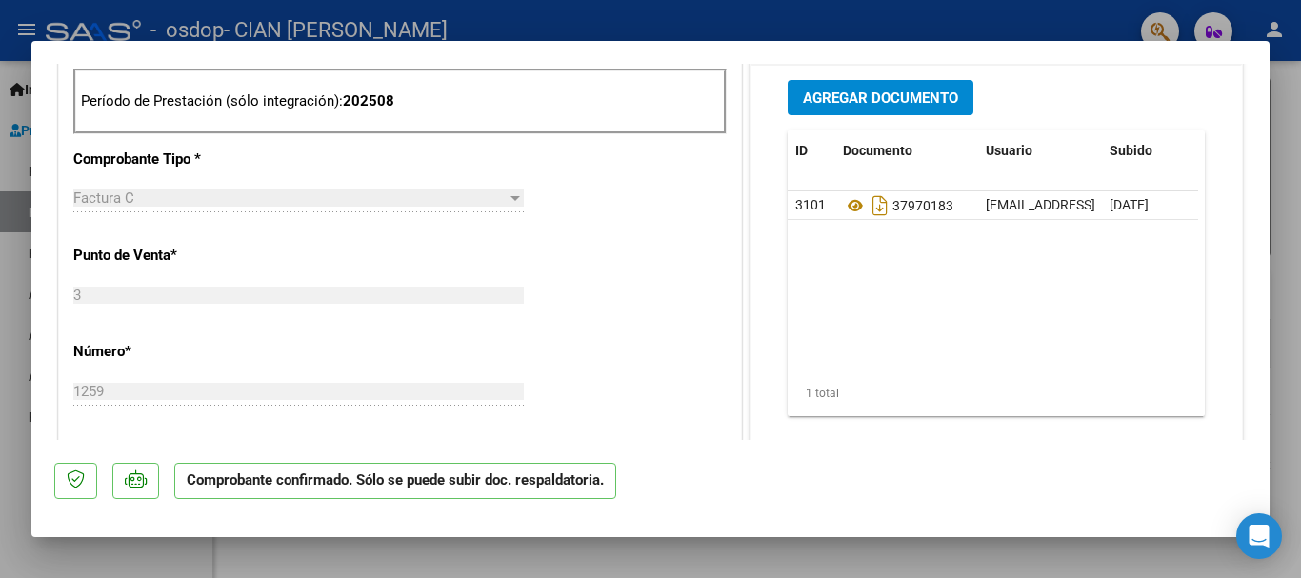
click at [1055, 12] on div at bounding box center [650, 289] width 1301 height 578
type input "$ 0,00"
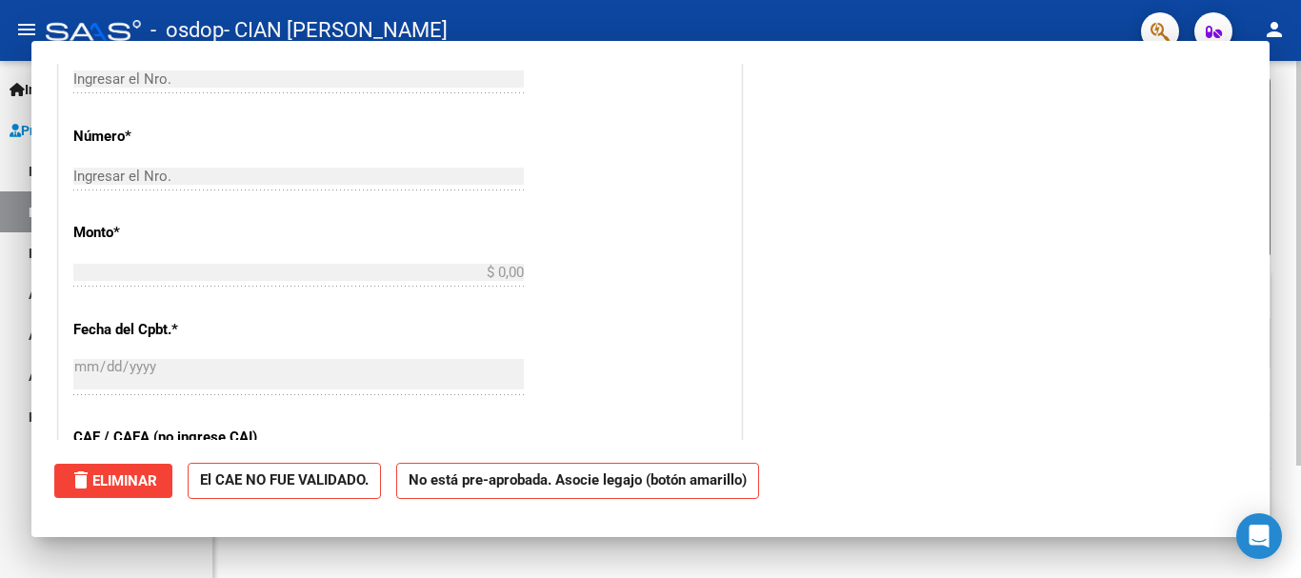
scroll to position [0, 0]
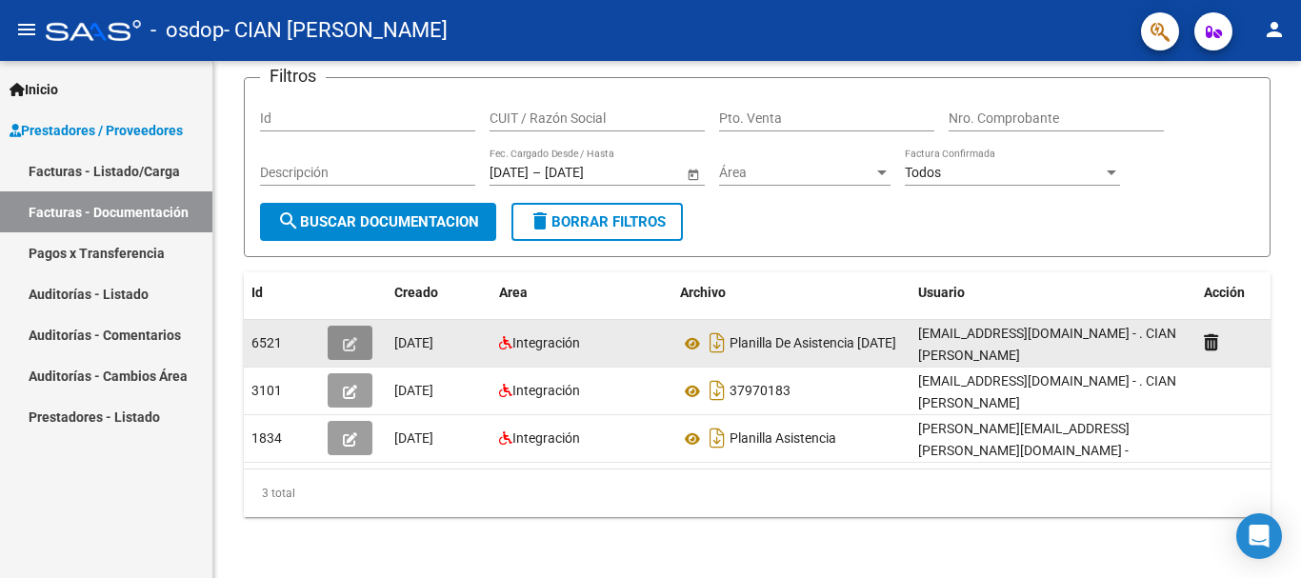
click at [355, 337] on icon "button" at bounding box center [350, 344] width 14 height 14
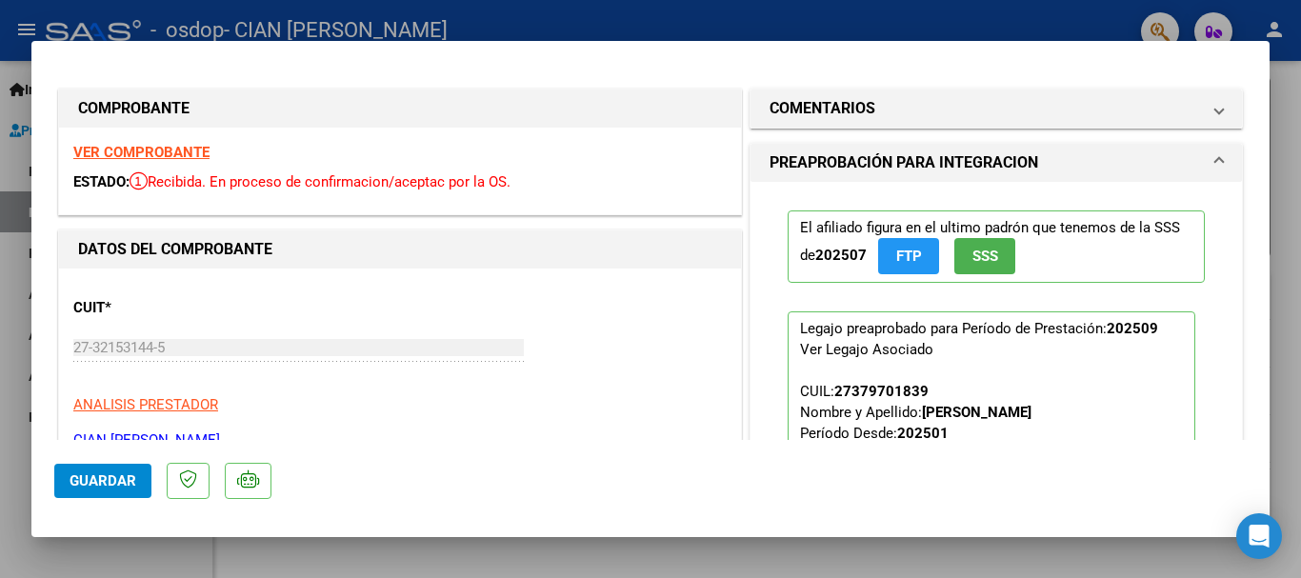
click at [724, 15] on div at bounding box center [650, 289] width 1301 height 578
type input "$ 0,00"
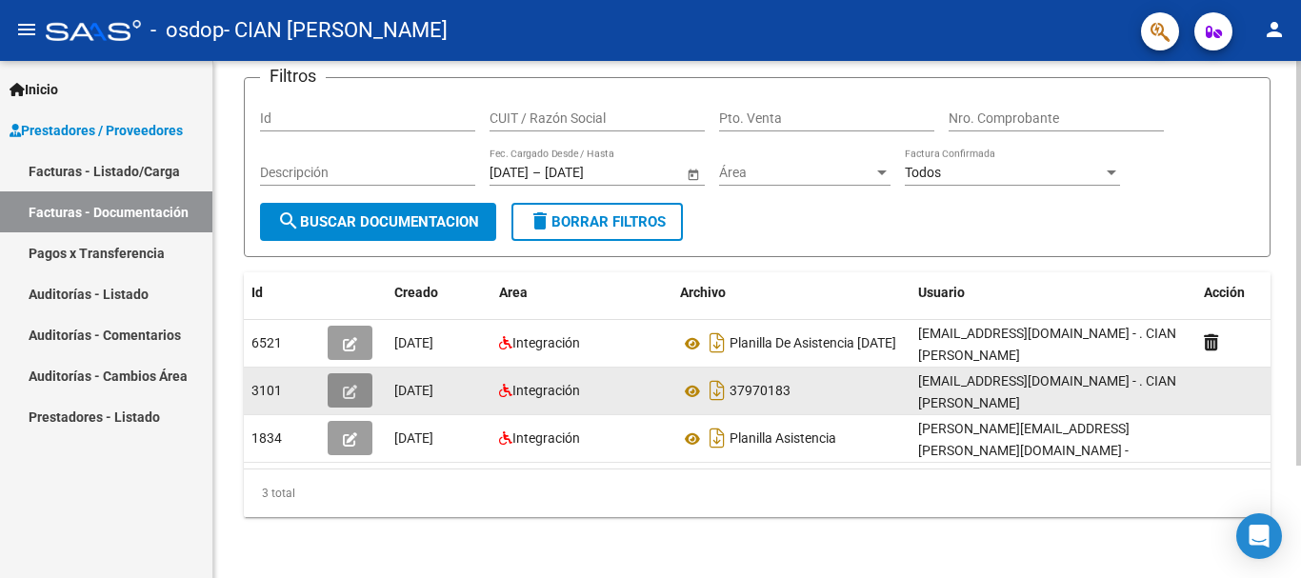
click at [357, 373] on button "button" at bounding box center [350, 390] width 45 height 34
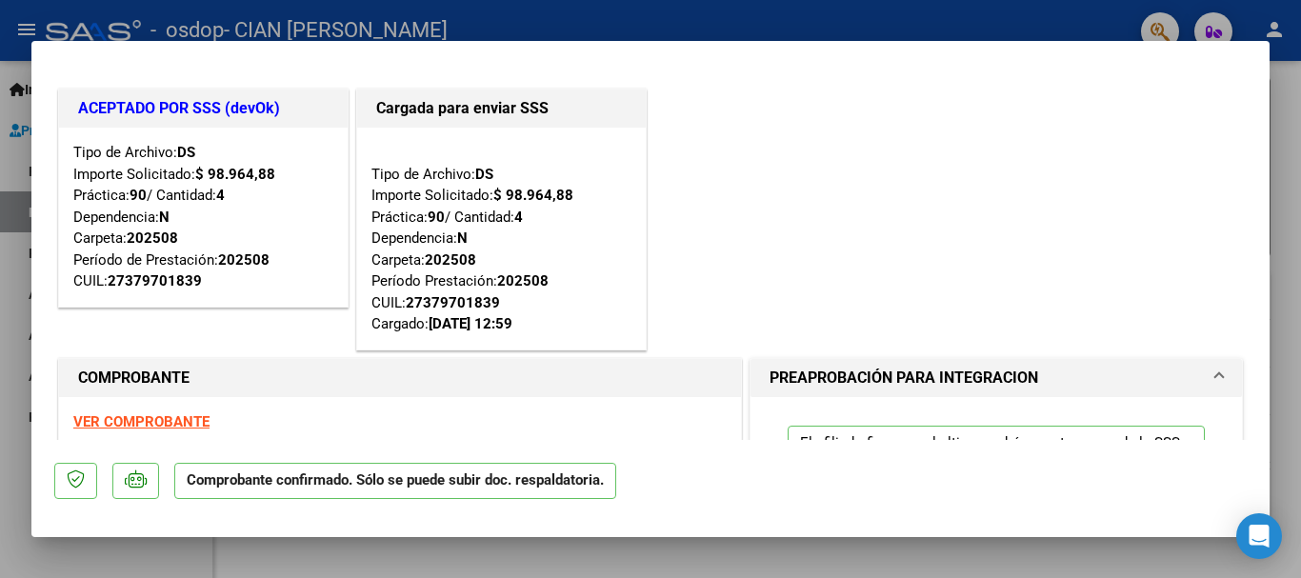
click at [375, 16] on div at bounding box center [650, 289] width 1301 height 578
type input "$ 0,00"
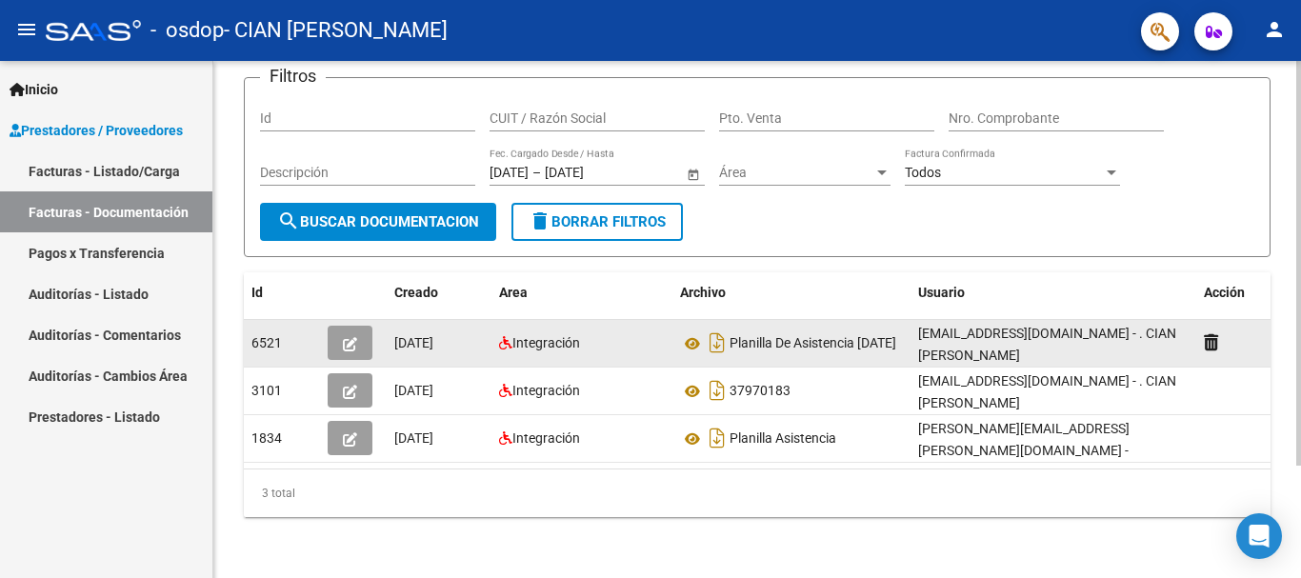
click at [356, 337] on button "button" at bounding box center [350, 343] width 45 height 34
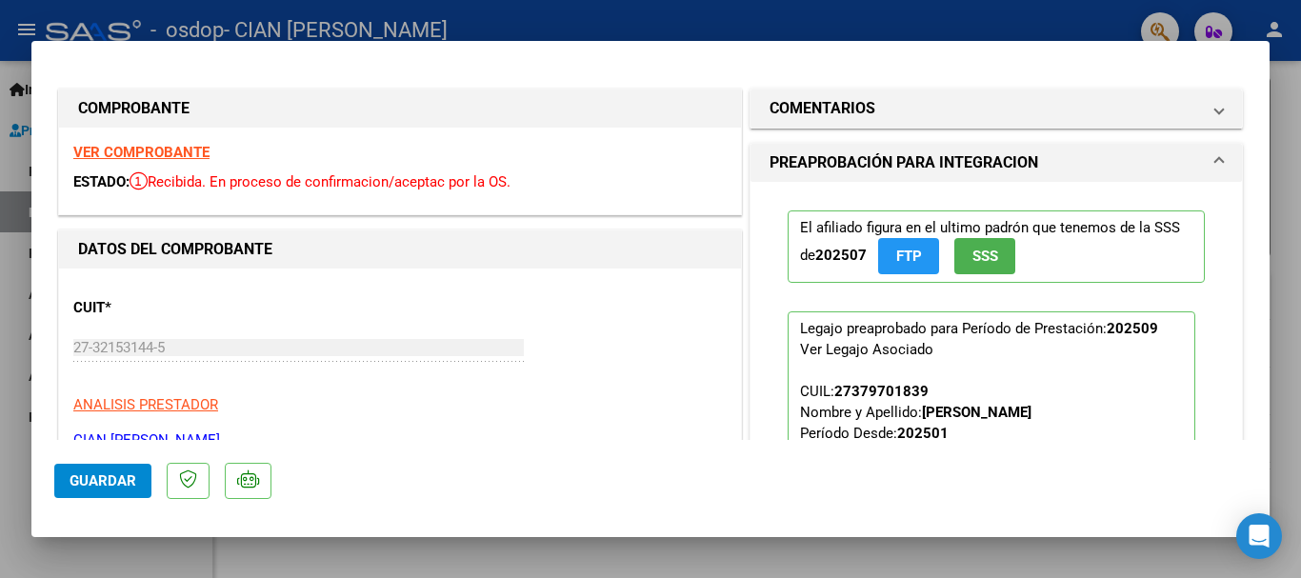
click at [988, 12] on div at bounding box center [650, 289] width 1301 height 578
type input "$ 0,00"
